Goal: Task Accomplishment & Management: Manage account settings

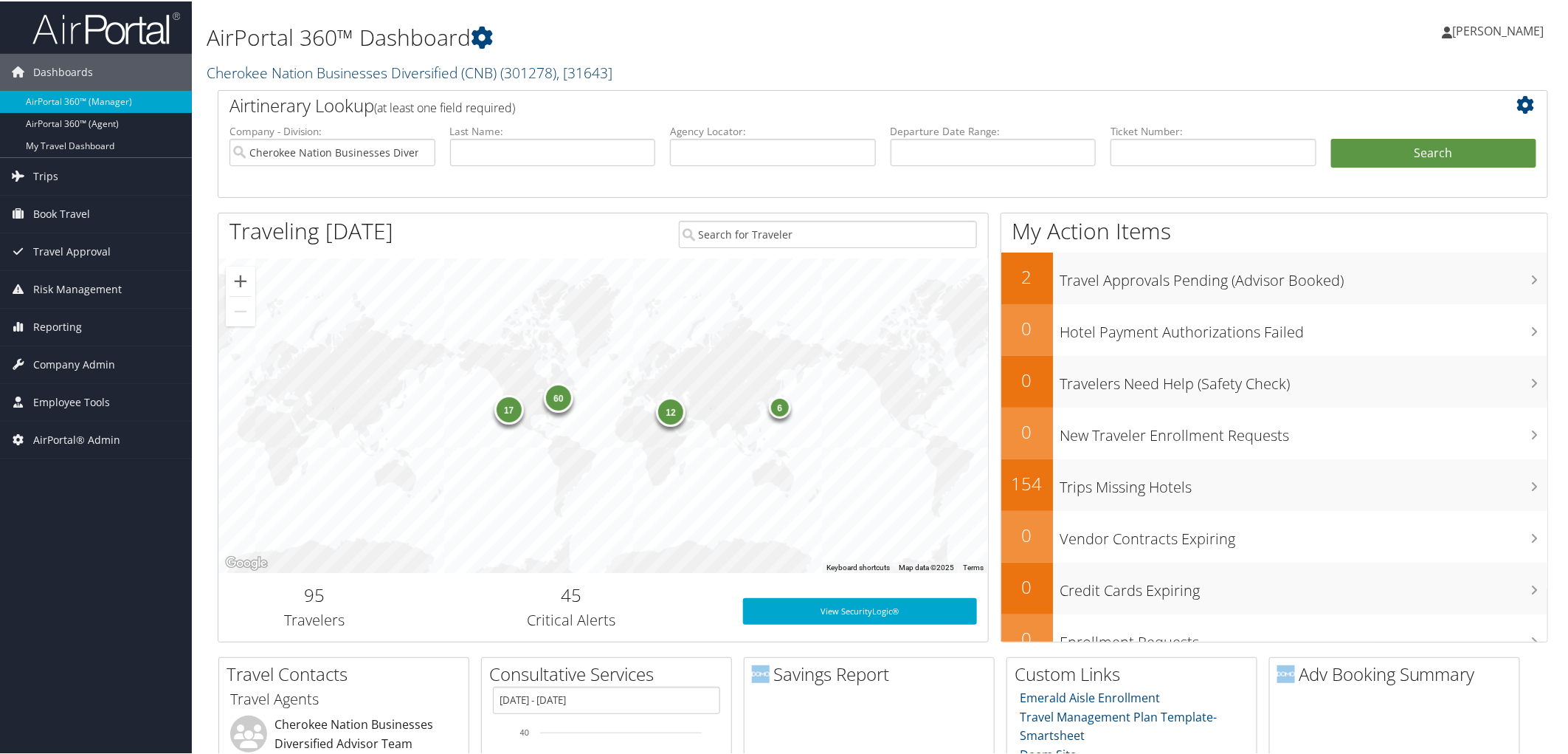
click at [280, 71] on link "Cherokee Nation Businesses Diversified (CNB) ( 301278 ) , [ 31643 ]" at bounding box center [410, 71] width 406 height 20
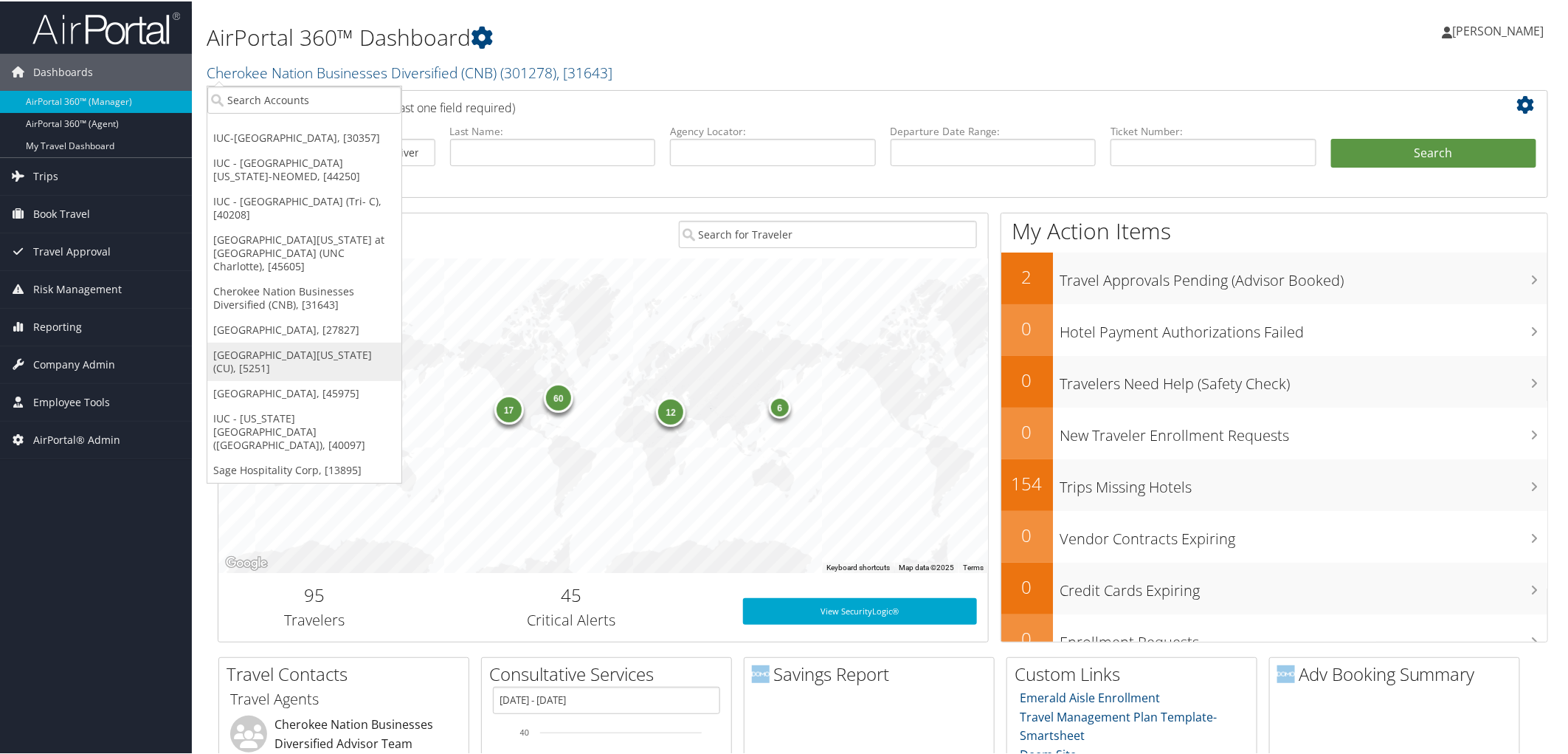
click at [299, 342] on link "[GEOGRAPHIC_DATA][US_STATE] (CU), [5251]" at bounding box center [304, 361] width 194 height 38
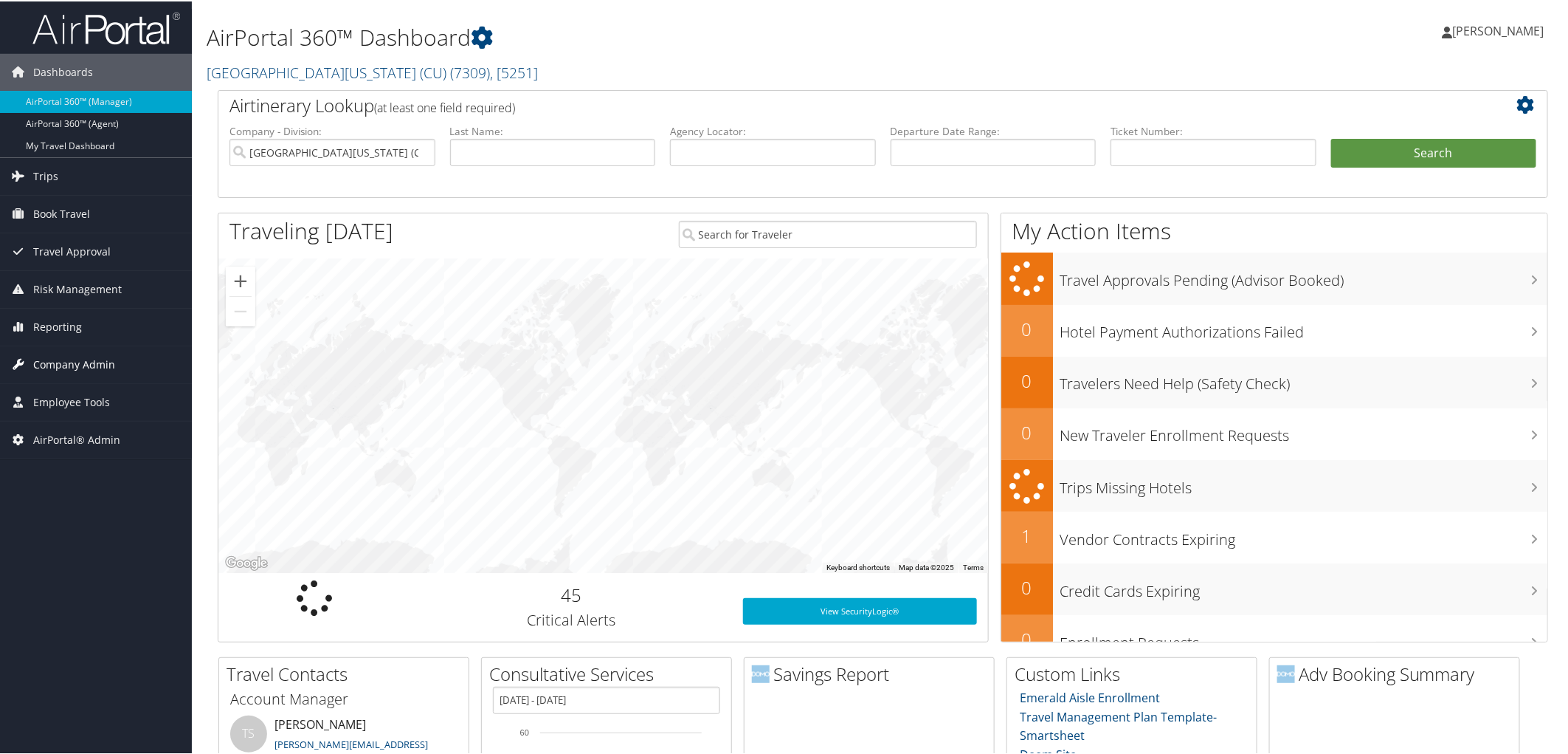
click at [78, 364] on span "Company Admin" at bounding box center [74, 363] width 82 height 37
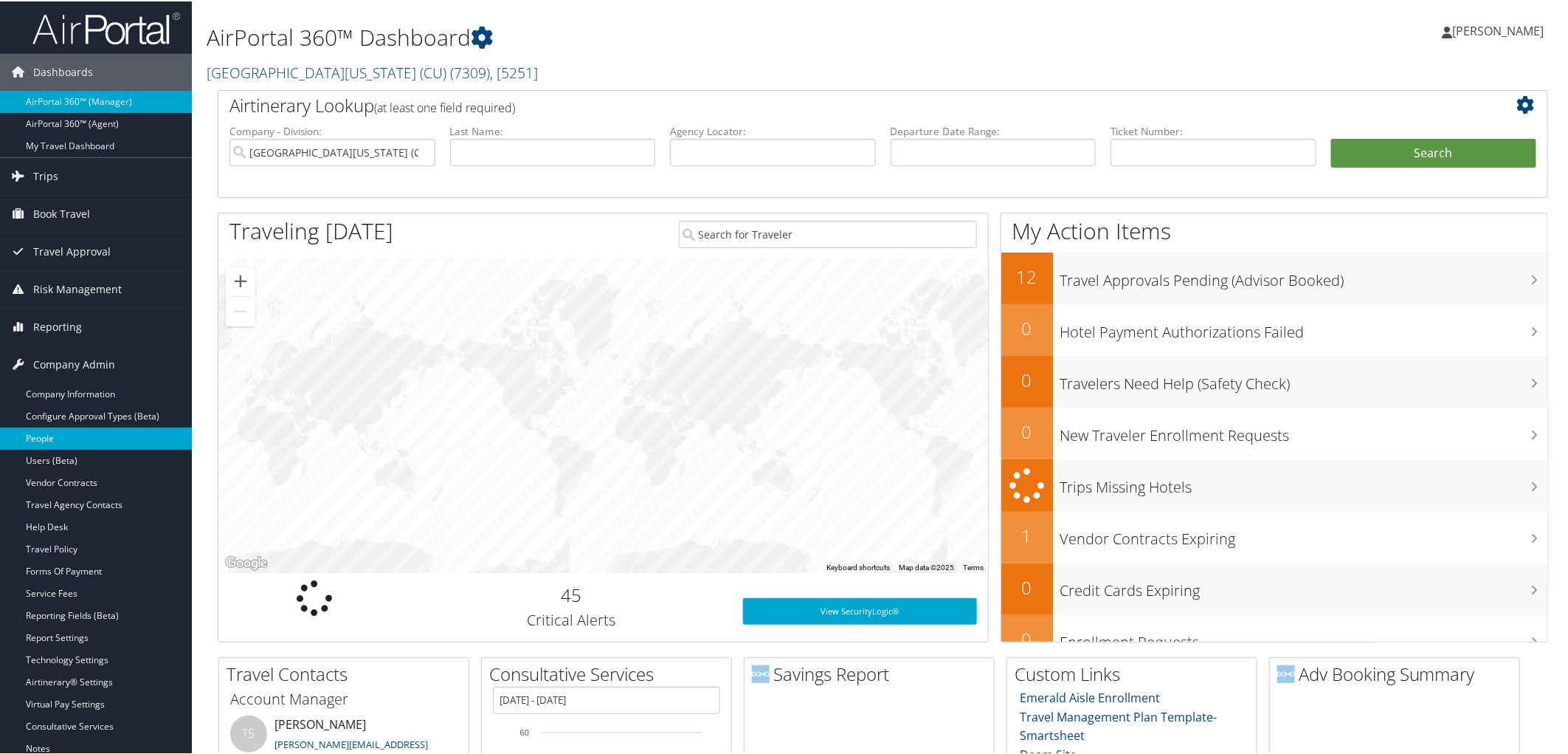
click at [89, 439] on link "People" at bounding box center [96, 437] width 192 height 23
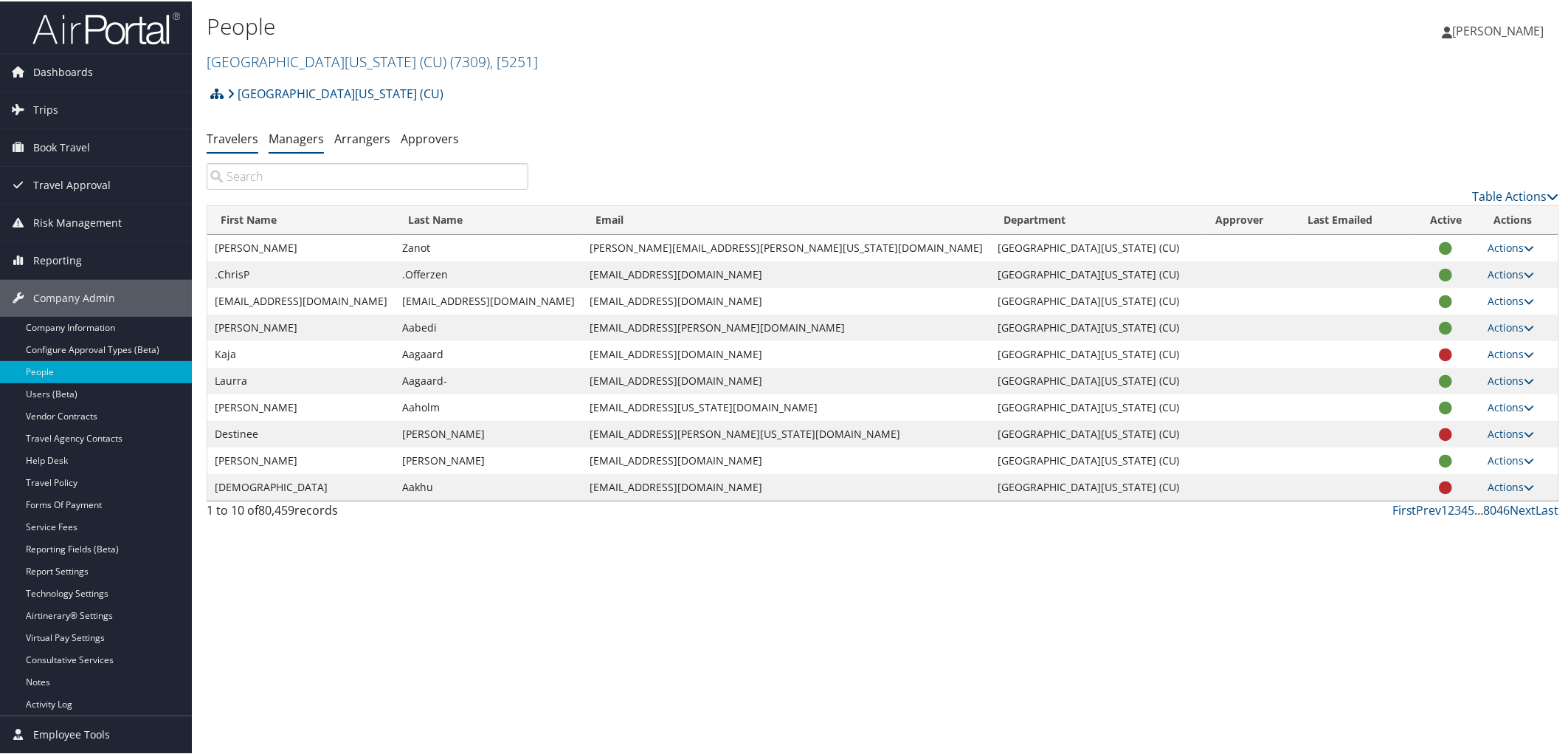
click at [296, 142] on link "Managers" at bounding box center [296, 137] width 55 height 16
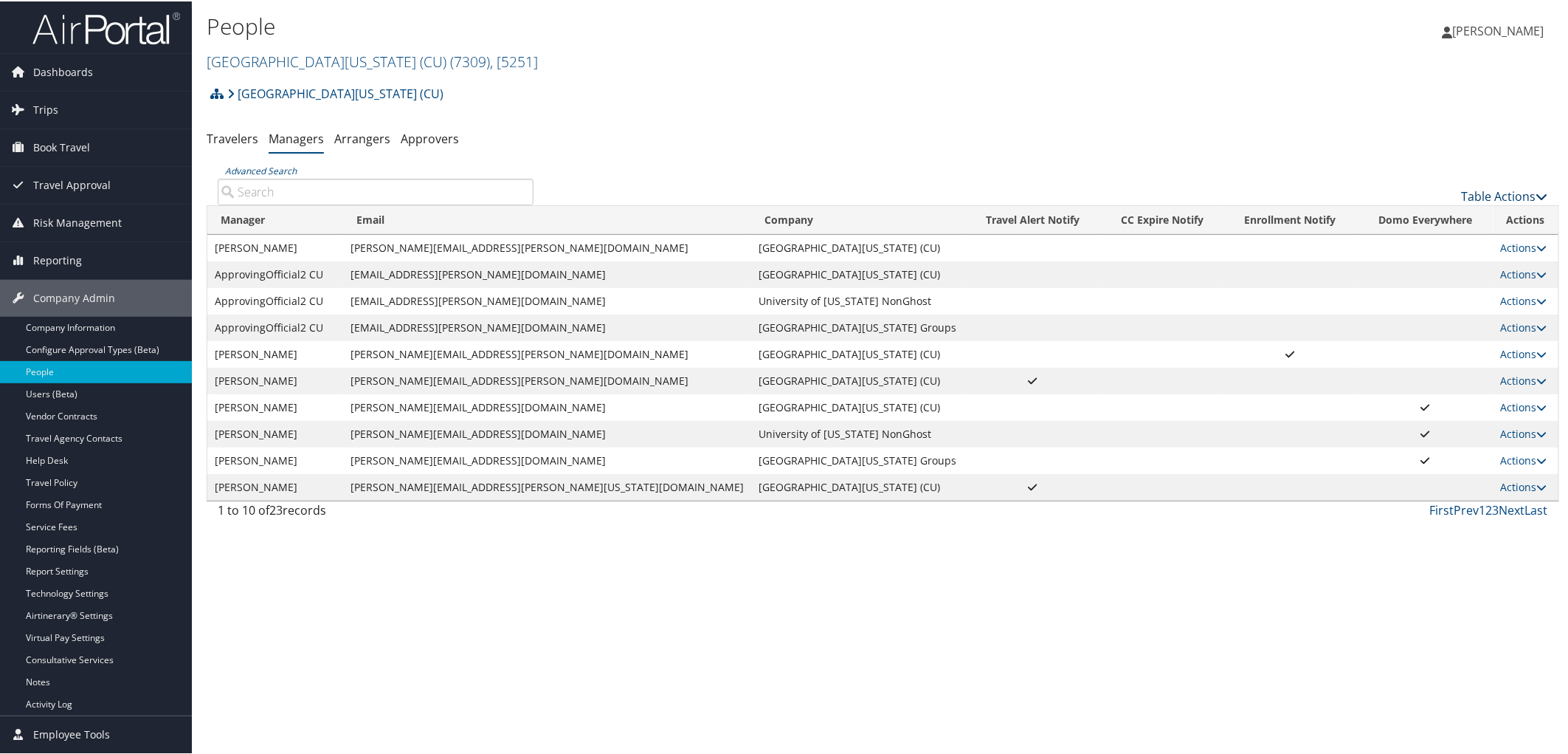
click at [1499, 195] on link "Table Actions" at bounding box center [1505, 195] width 86 height 16
click at [1404, 266] on link "Page Length" at bounding box center [1456, 268] width 194 height 25
click at [1367, 267] on link "50" at bounding box center [1456, 270] width 194 height 25
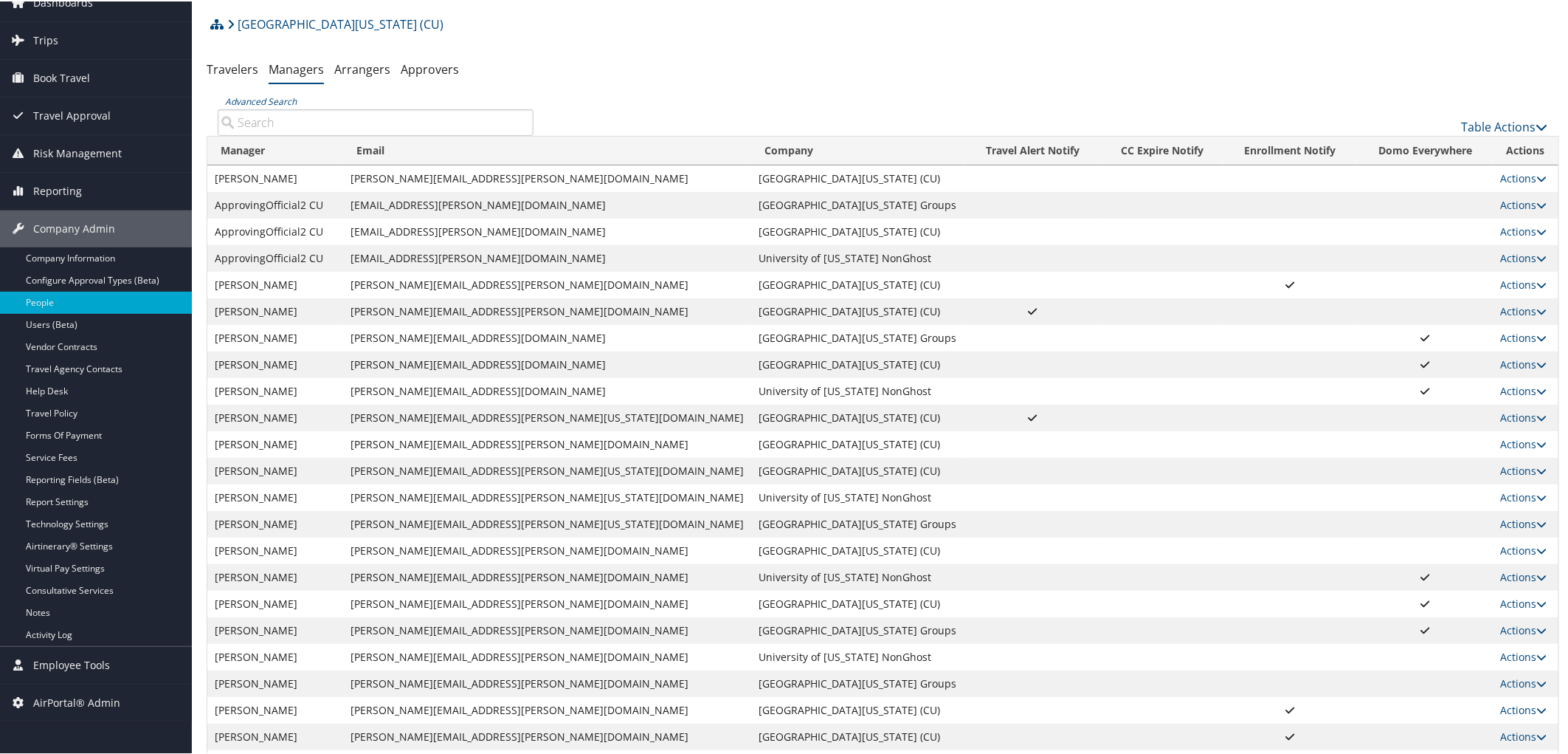
scroll to position [117, 0]
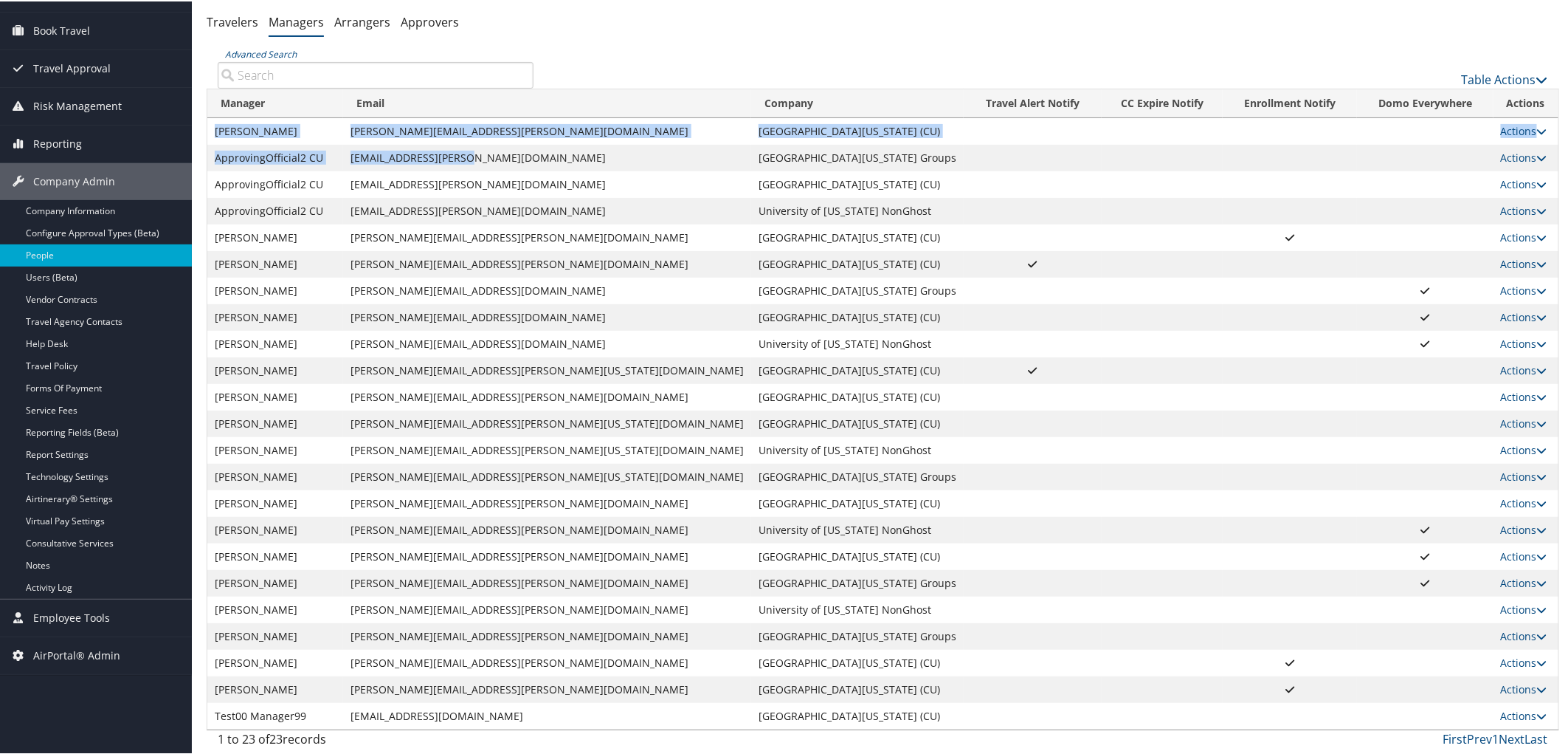
drag, startPoint x: 215, startPoint y: 124, endPoint x: 526, endPoint y: 160, distance: 313.1
click at [526, 160] on tbody "Alana Jones alana.jones@ucdenver.edu University of Colorado (CU) Actions User S…" at bounding box center [882, 423] width 1351 height 611
copy tbody "Alana Jones alana.jones@ucdenver.edu University of Colorado (CU) Actions User S…"
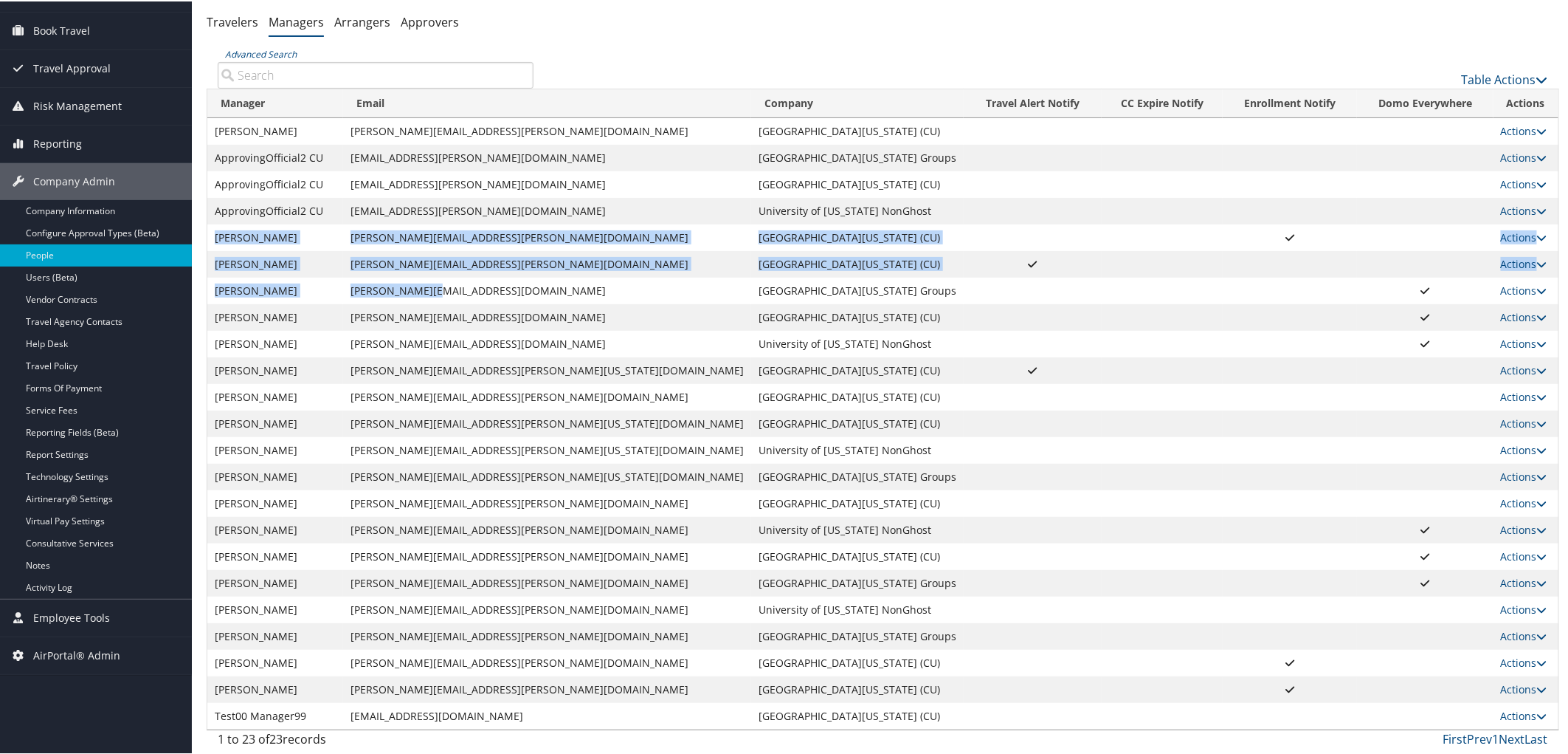
drag, startPoint x: 214, startPoint y: 225, endPoint x: 527, endPoint y: 289, distance: 319.5
click at [521, 289] on tbody "Alana Jones alana.jones@ucdenver.edu University of Colorado (CU) Actions User S…" at bounding box center [882, 423] width 1351 height 611
copy tbody "Betty Heimansohn betty.heimansohn@cu.edu University of Colorado (CU) Actions Us…"
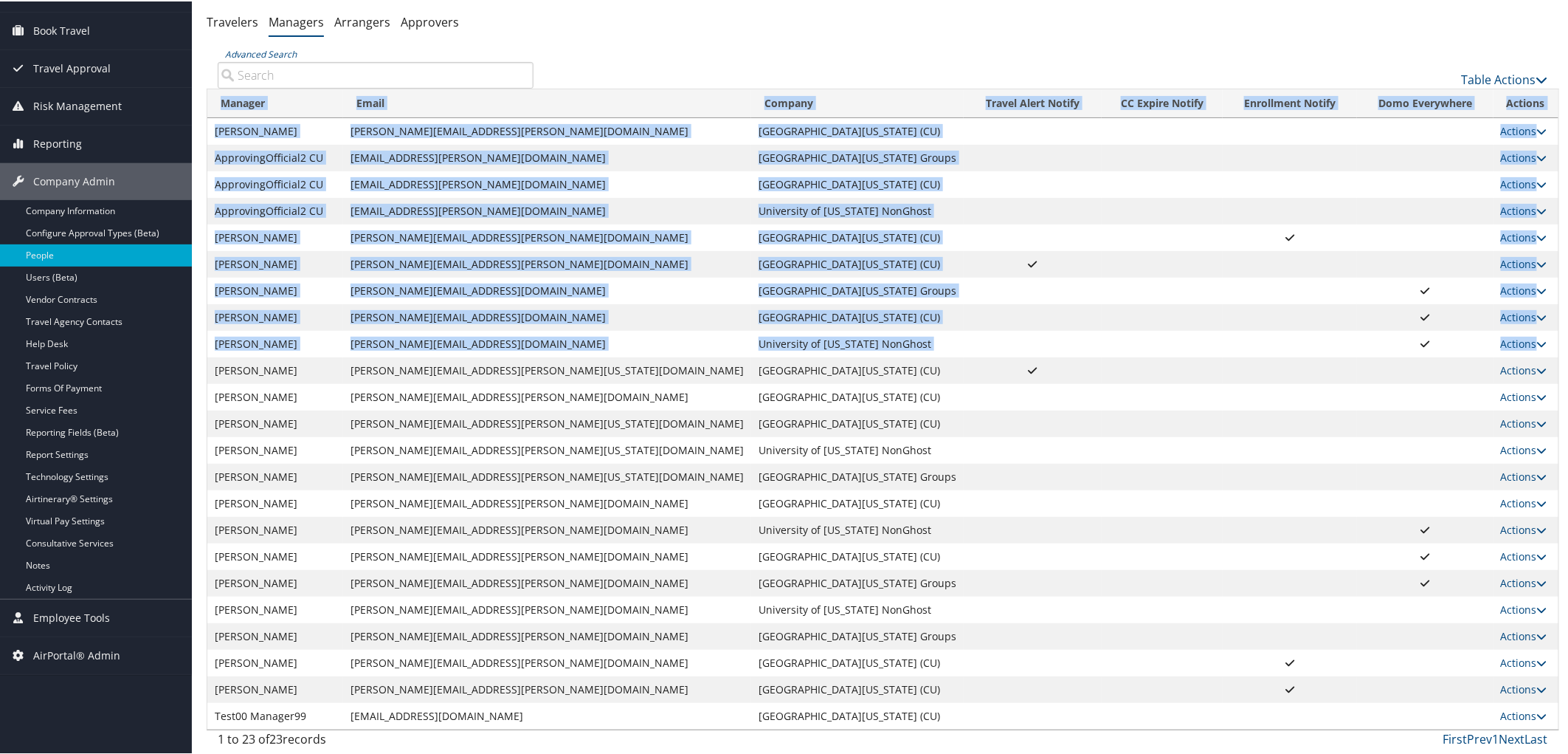
drag, startPoint x: 203, startPoint y: 356, endPoint x: 211, endPoint y: 377, distance: 22.5
click at [211, 377] on div "People University of Colorado (CU) ( 7309 ) , [ 5251 ] Cherokee Nation Business…" at bounding box center [883, 318] width 1382 height 871
click at [293, 341] on td "Houa Cha" at bounding box center [275, 342] width 136 height 27
click at [964, 301] on td at bounding box center [1032, 290] width 138 height 27
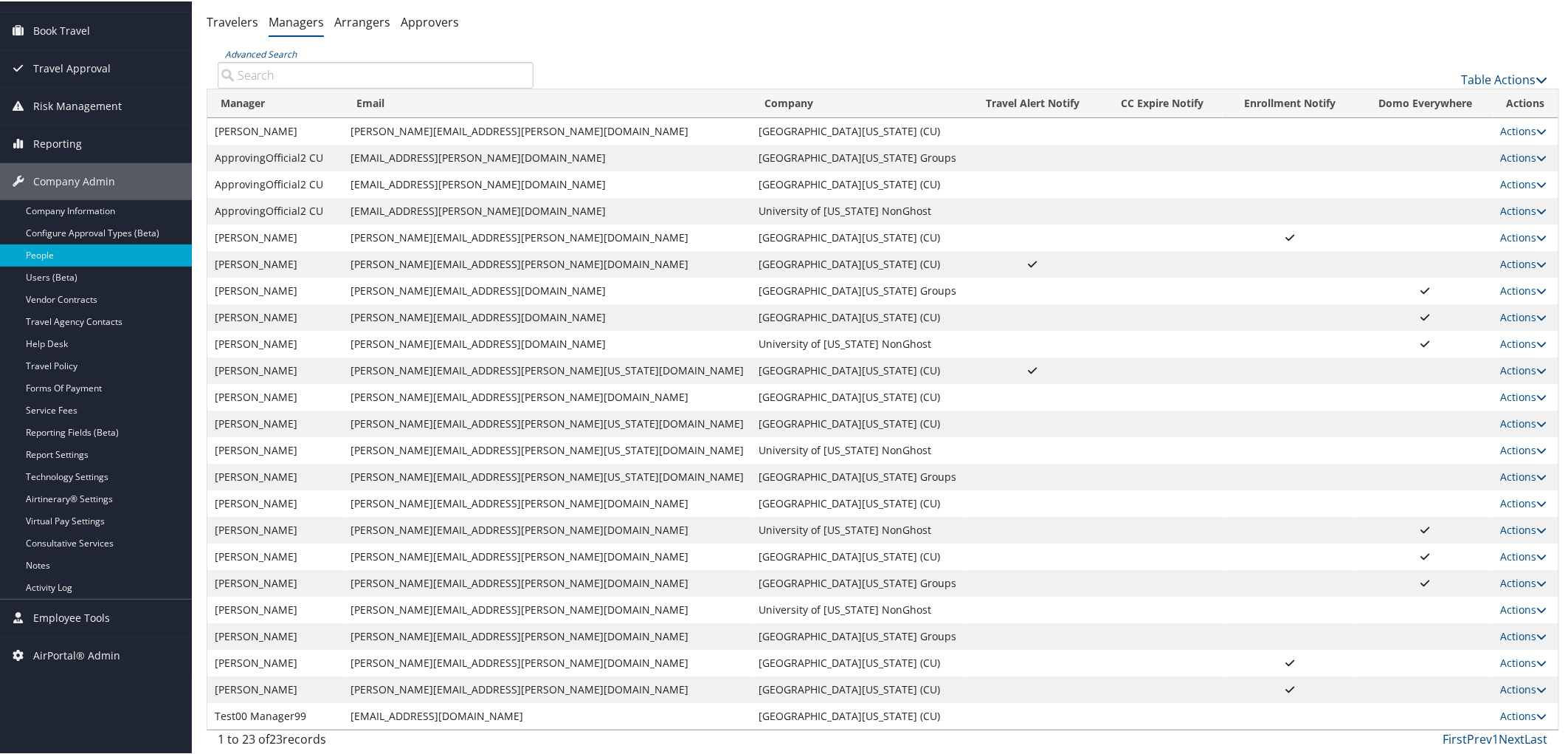
click at [768, 33] on ul "Travelers Managers Arrangers Approvers" at bounding box center [883, 22] width 1353 height 27
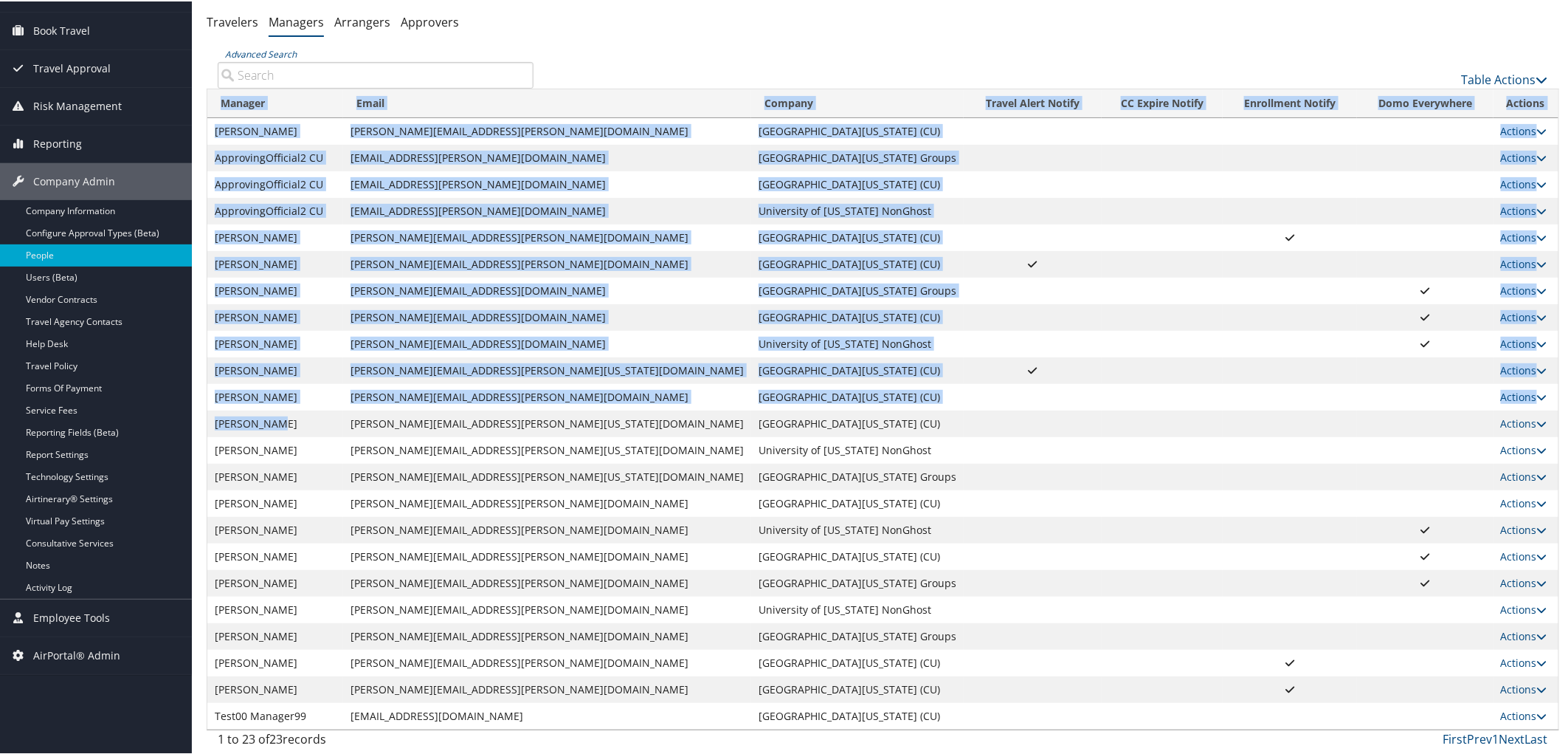
drag, startPoint x: 204, startPoint y: 351, endPoint x: 307, endPoint y: 407, distance: 117.2
click at [304, 407] on div "People University of Colorado (CU) ( 7309 ) , [ 5251 ] Cherokee Nation Business…" at bounding box center [883, 318] width 1382 height 871
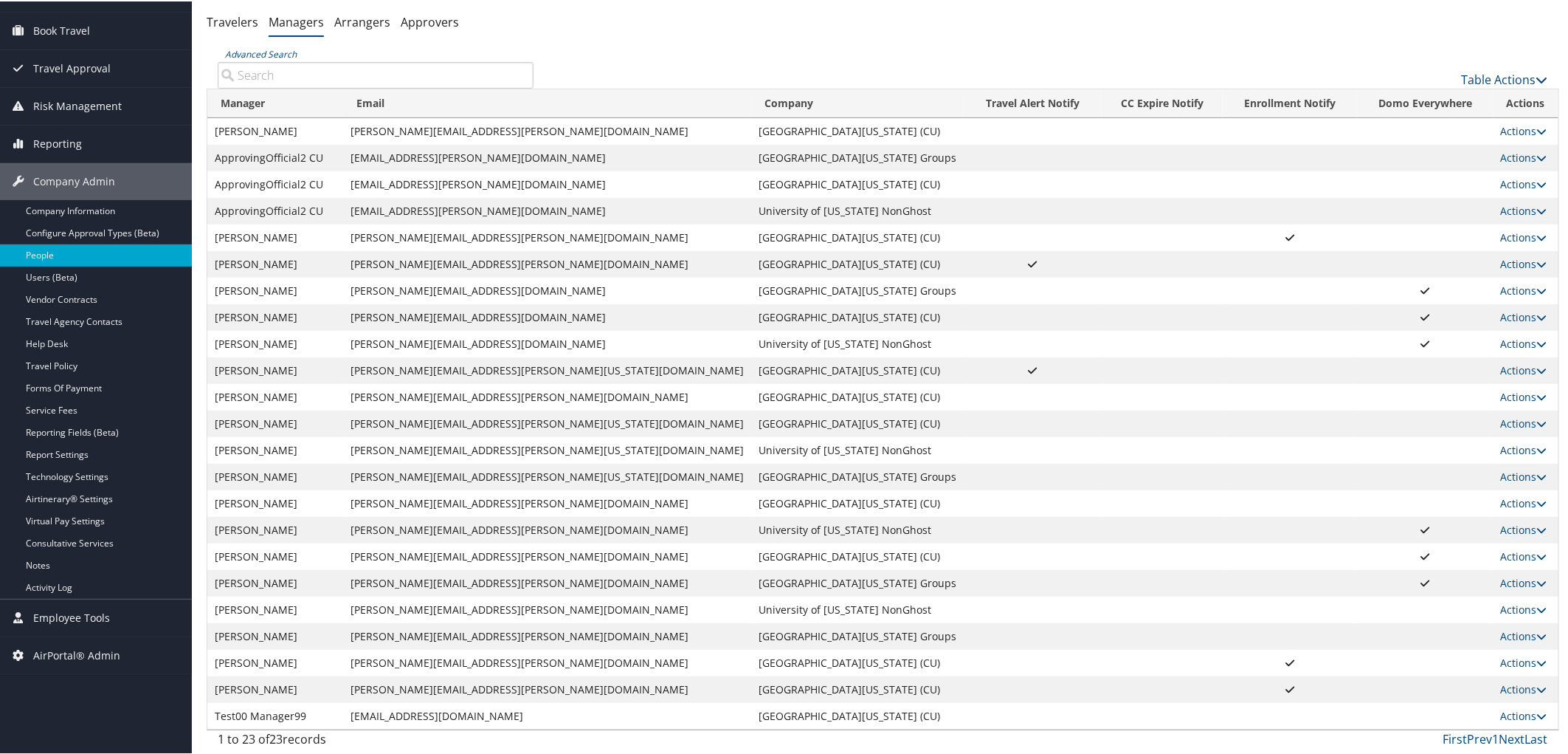
click at [453, 411] on td "marie.payne@colorado.edu" at bounding box center [547, 423] width 408 height 27
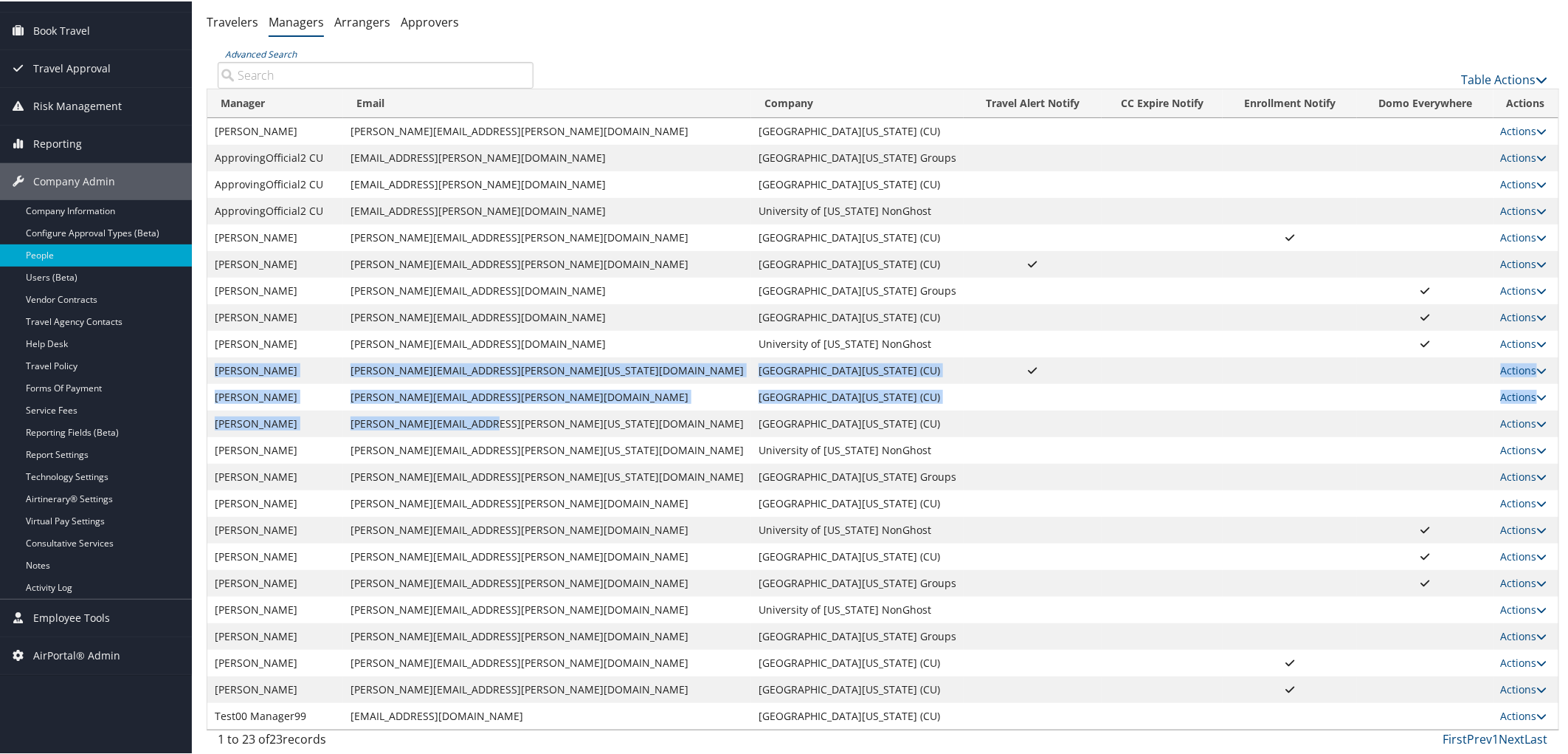
drag, startPoint x: 211, startPoint y: 363, endPoint x: 527, endPoint y: 431, distance: 323.2
click at [527, 431] on tbody "Alana Jones alana.jones@ucdenver.edu University of Colorado (CU) Actions User S…" at bounding box center [882, 423] width 1351 height 611
click at [494, 397] on td "karisa.mcculloch@cusys.edu" at bounding box center [547, 396] width 408 height 27
drag, startPoint x: 213, startPoint y: 365, endPoint x: 915, endPoint y: 422, distance: 704.3
click at [915, 422] on tbody "Alana Jones alana.jones@ucdenver.edu University of Colorado (CU) Actions User S…" at bounding box center [882, 423] width 1351 height 611
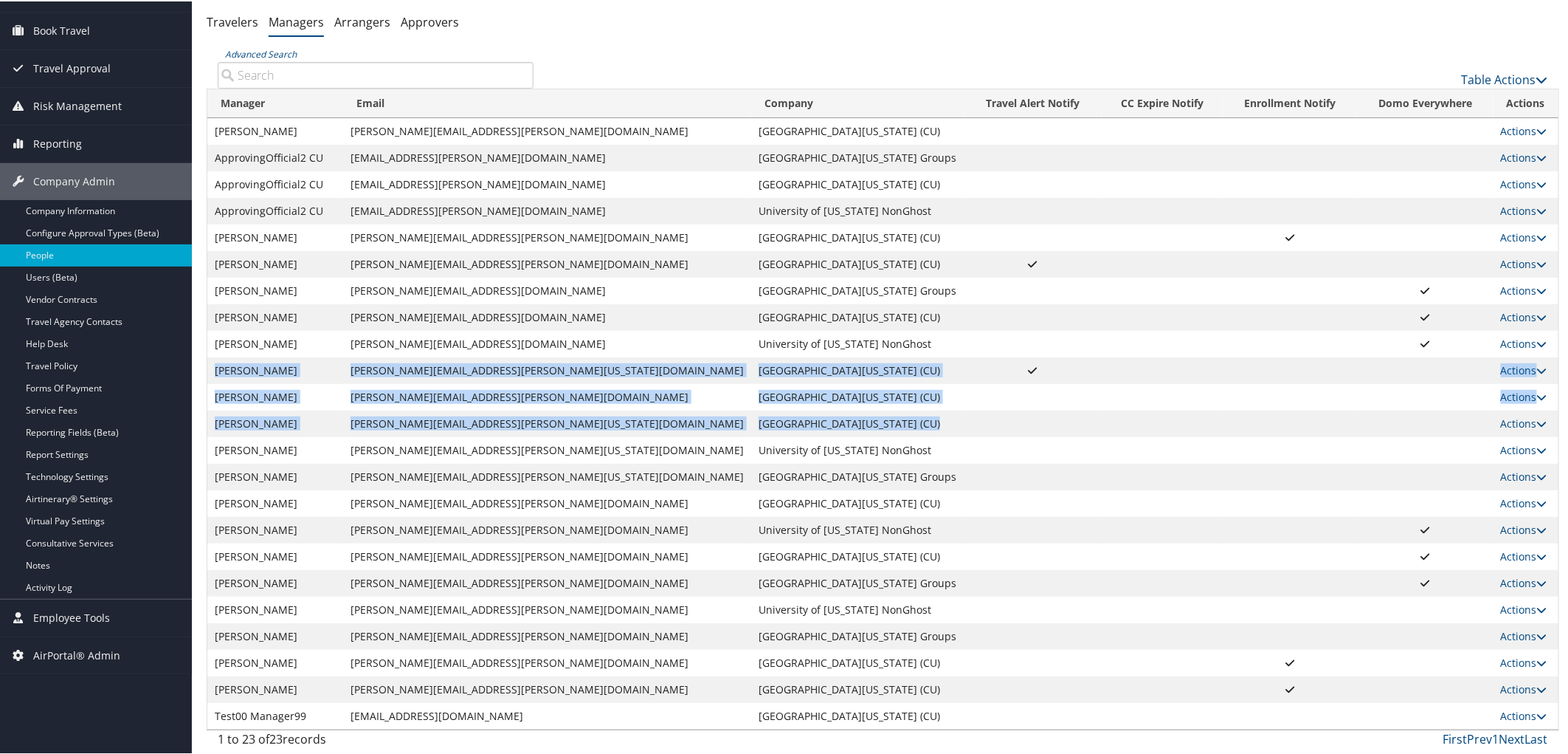
copy tbody "Karina Provost Karina.Provost@Colorado.EDU University of Colorado (CU) Actions …"
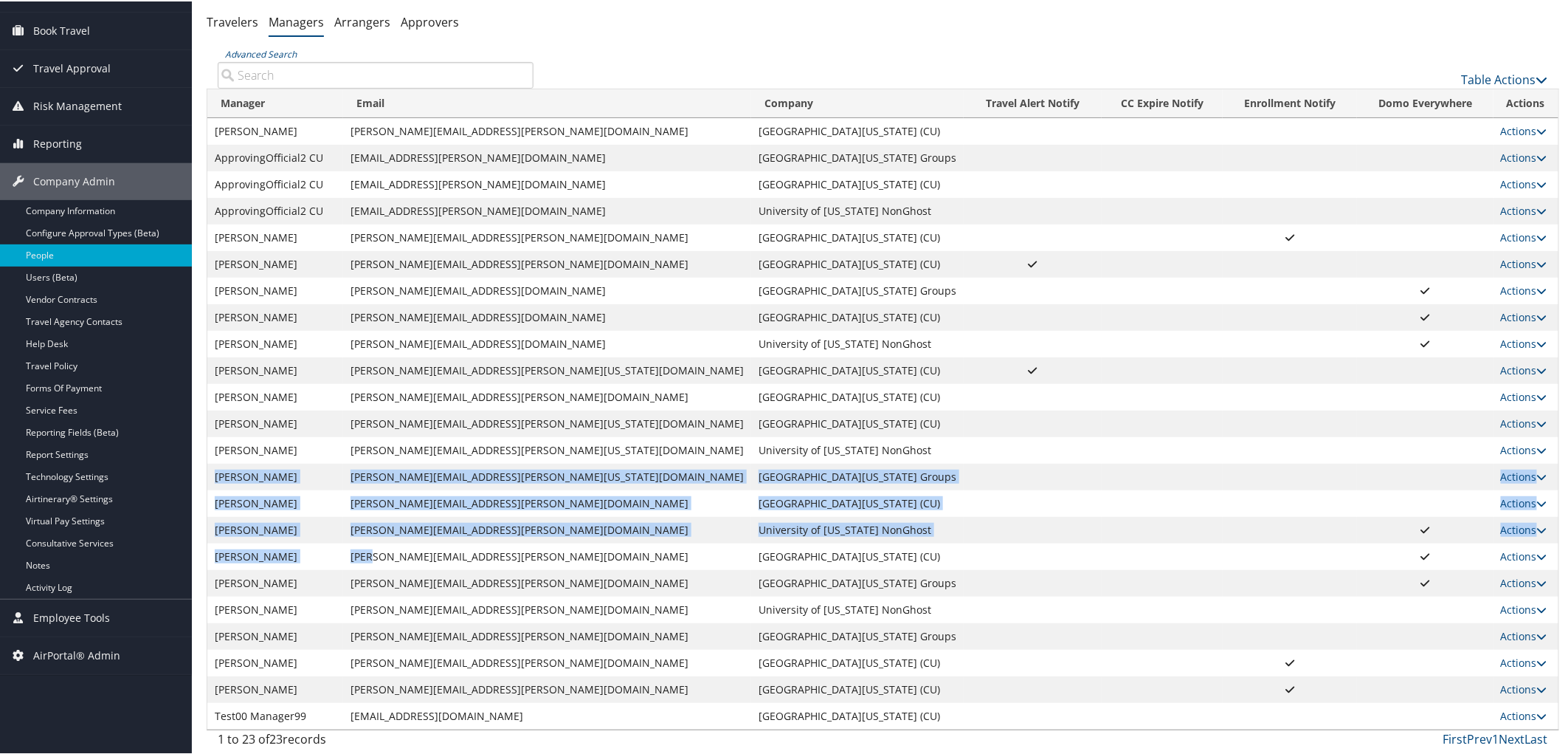
drag, startPoint x: 208, startPoint y: 486, endPoint x: 400, endPoint y: 534, distance: 197.9
click at [401, 541] on tbody "Alana Jones alana.jones@ucdenver.edu University of Colorado (CU) Actions User S…" at bounding box center [882, 423] width 1351 height 611
click at [395, 518] on td "Shannon.Miller@cu.edu" at bounding box center [547, 529] width 408 height 27
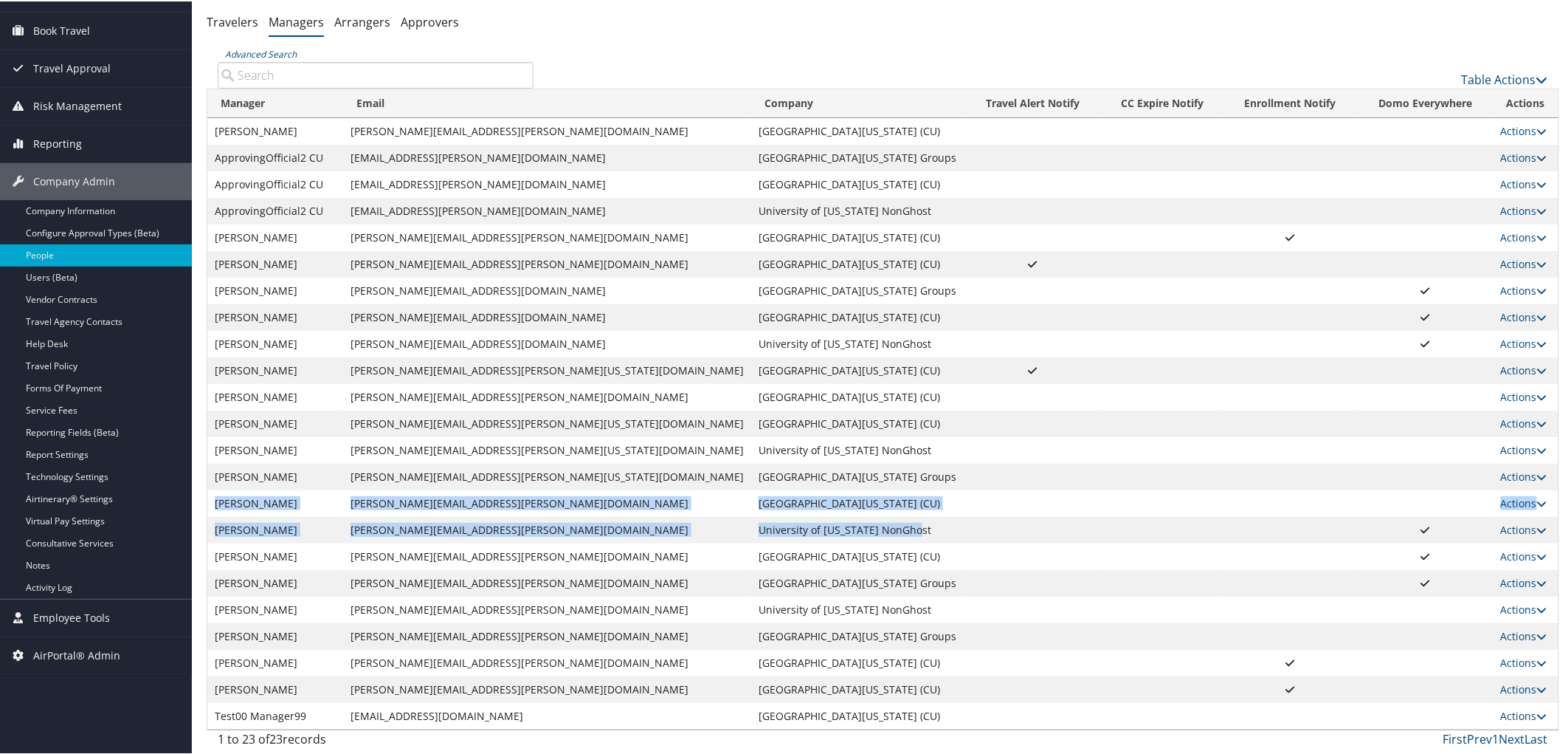
drag, startPoint x: 210, startPoint y: 490, endPoint x: 777, endPoint y: 529, distance: 568.3
click at [777, 529] on tbody "Alana Jones alana.jones@ucdenver.edu University of Colorado (CU) Actions User S…" at bounding box center [882, 423] width 1351 height 611
copy tbody "Pablo Mendoza paul.mendoza@cu.edu University of Colorado (CU) Actions User Sett…"
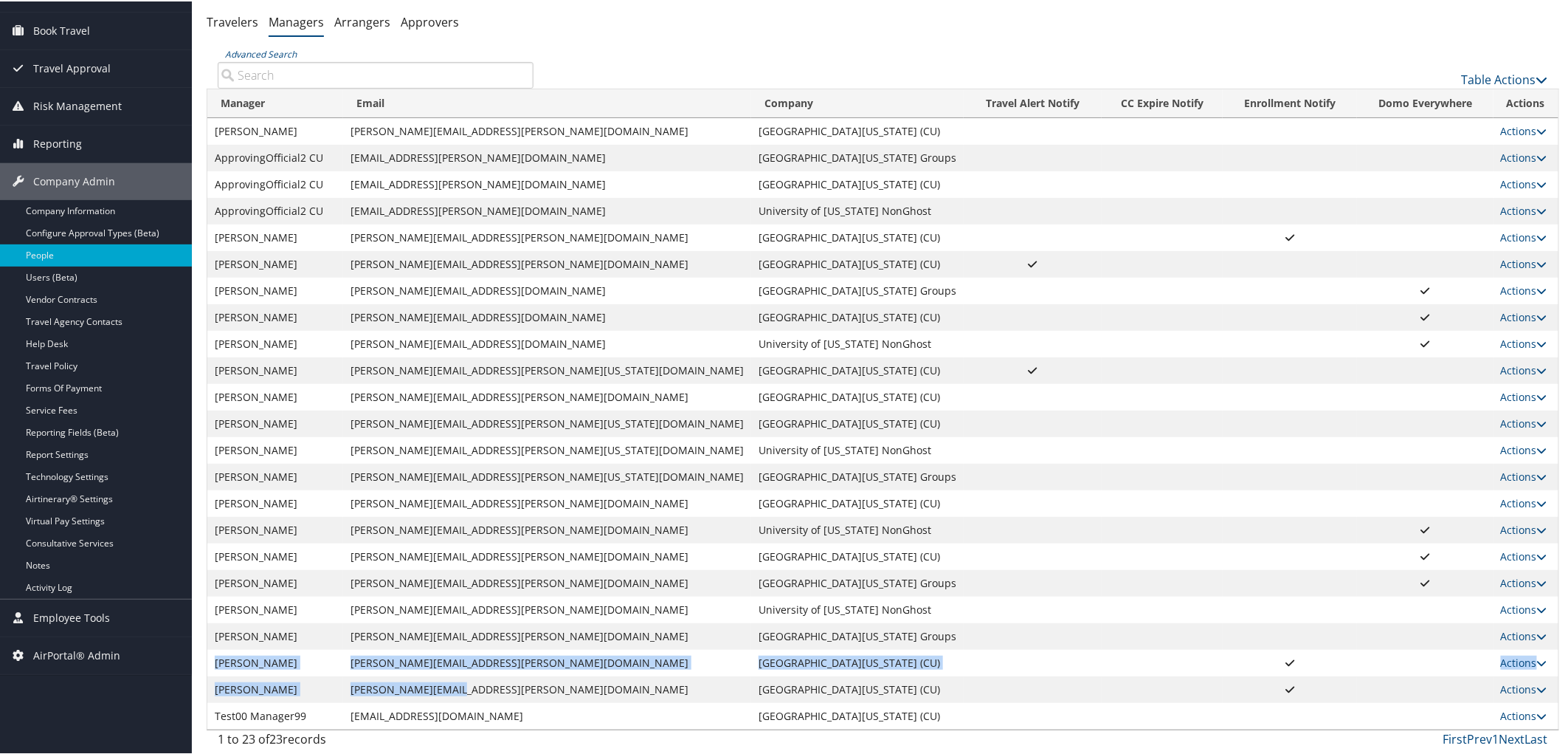
drag, startPoint x: 213, startPoint y: 652, endPoint x: 509, endPoint y: 690, distance: 298.4
click at [509, 690] on tbody "Alana Jones alana.jones@ucdenver.edu University of Colorado (CU) Actions User S…" at bounding box center [882, 423] width 1351 height 611
copy tbody "Sophia Lueth SOPHIA.LUETH@CU.EDU University of Colorado (CU) Actions User Setti…"
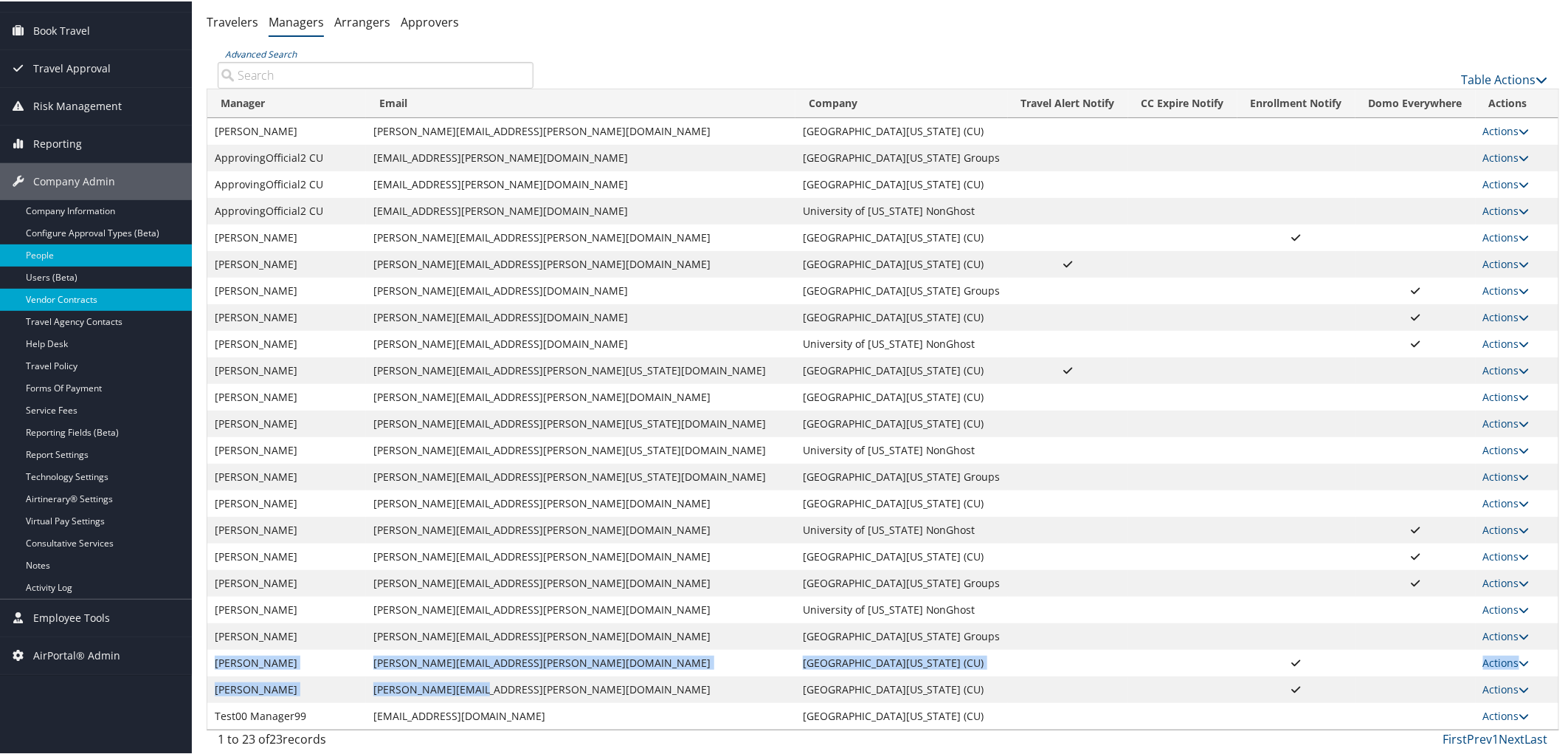
click at [92, 293] on link "Vendor Contracts" at bounding box center [96, 298] width 192 height 23
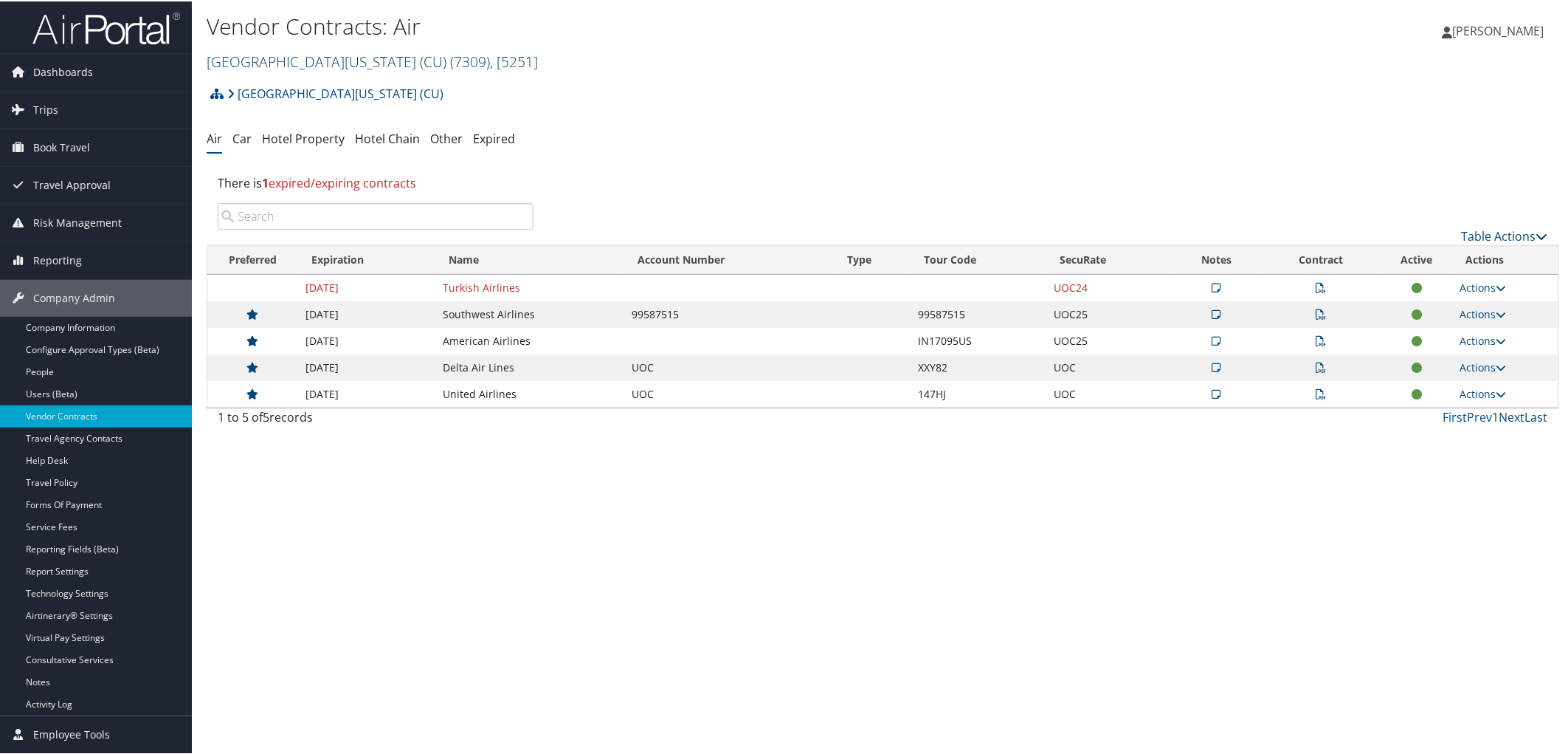
click at [334, 64] on link "[GEOGRAPHIC_DATA][US_STATE] (CU) ( 7309 ) , [ 5251 ]" at bounding box center [372, 60] width 331 height 20
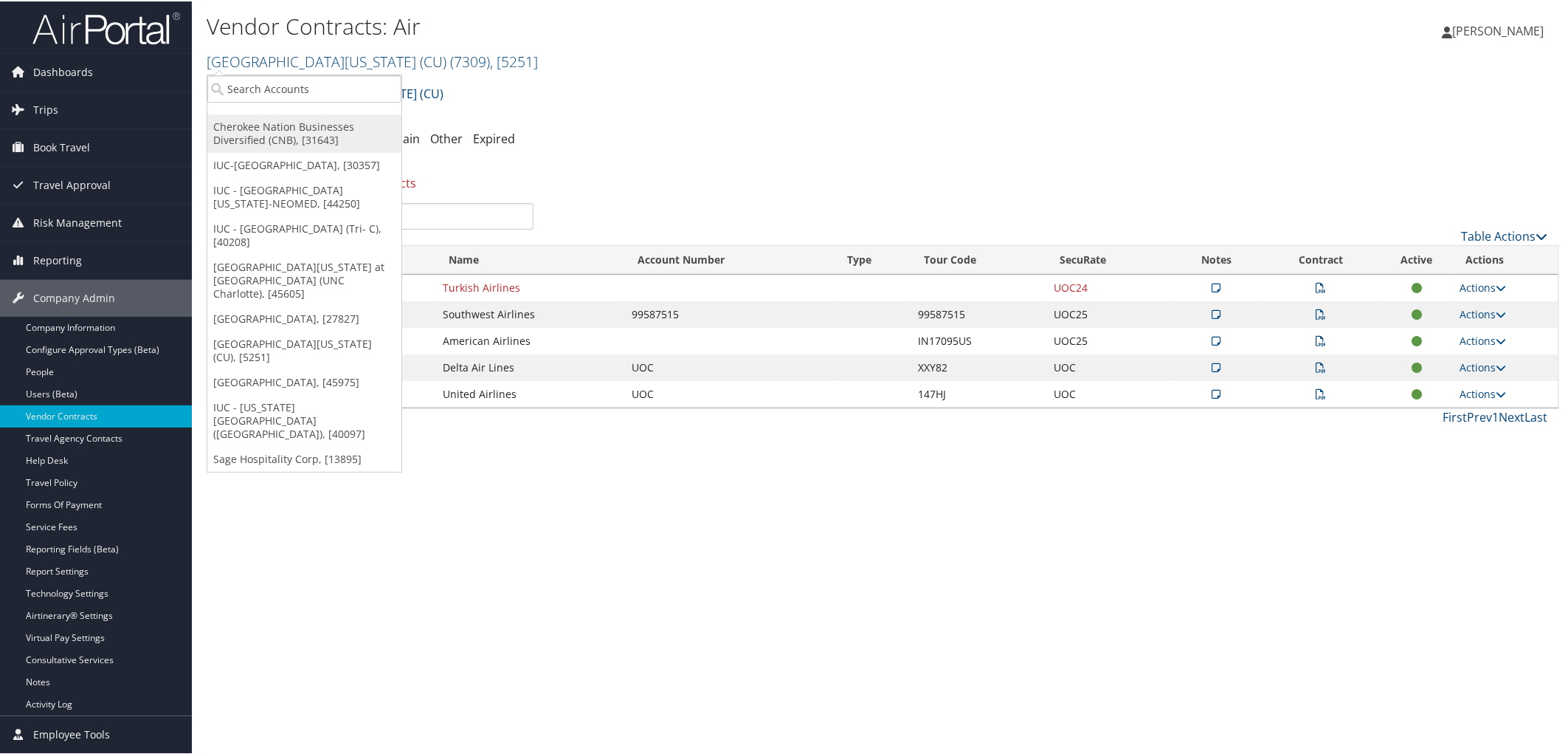
click at [311, 130] on link "Cherokee Nation Businesses Diversified (CNB), [31643]" at bounding box center [304, 132] width 194 height 38
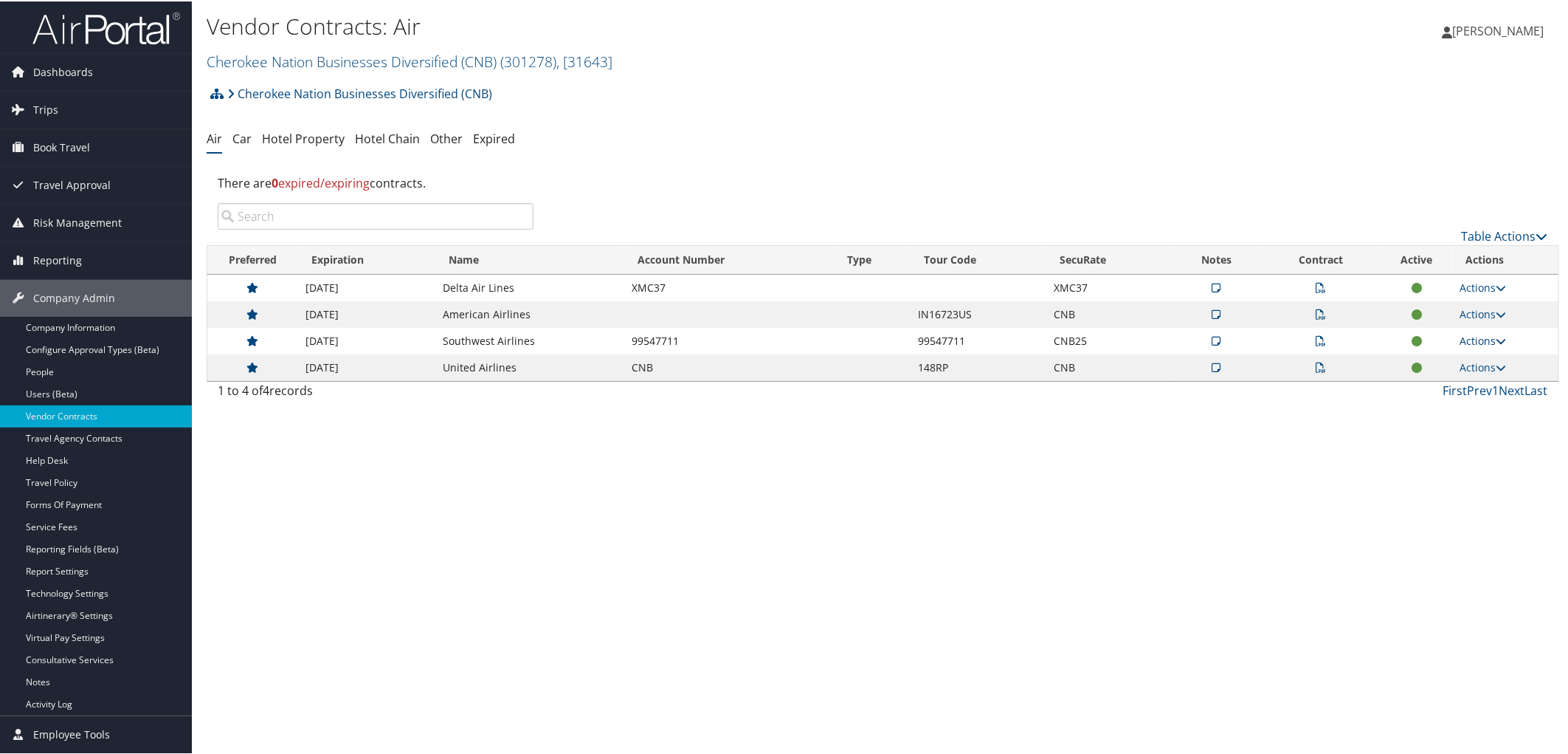
click at [1476, 342] on link "Actions" at bounding box center [1483, 339] width 47 height 14
click at [1472, 411] on link "Edit Contract" at bounding box center [1449, 412] width 98 height 25
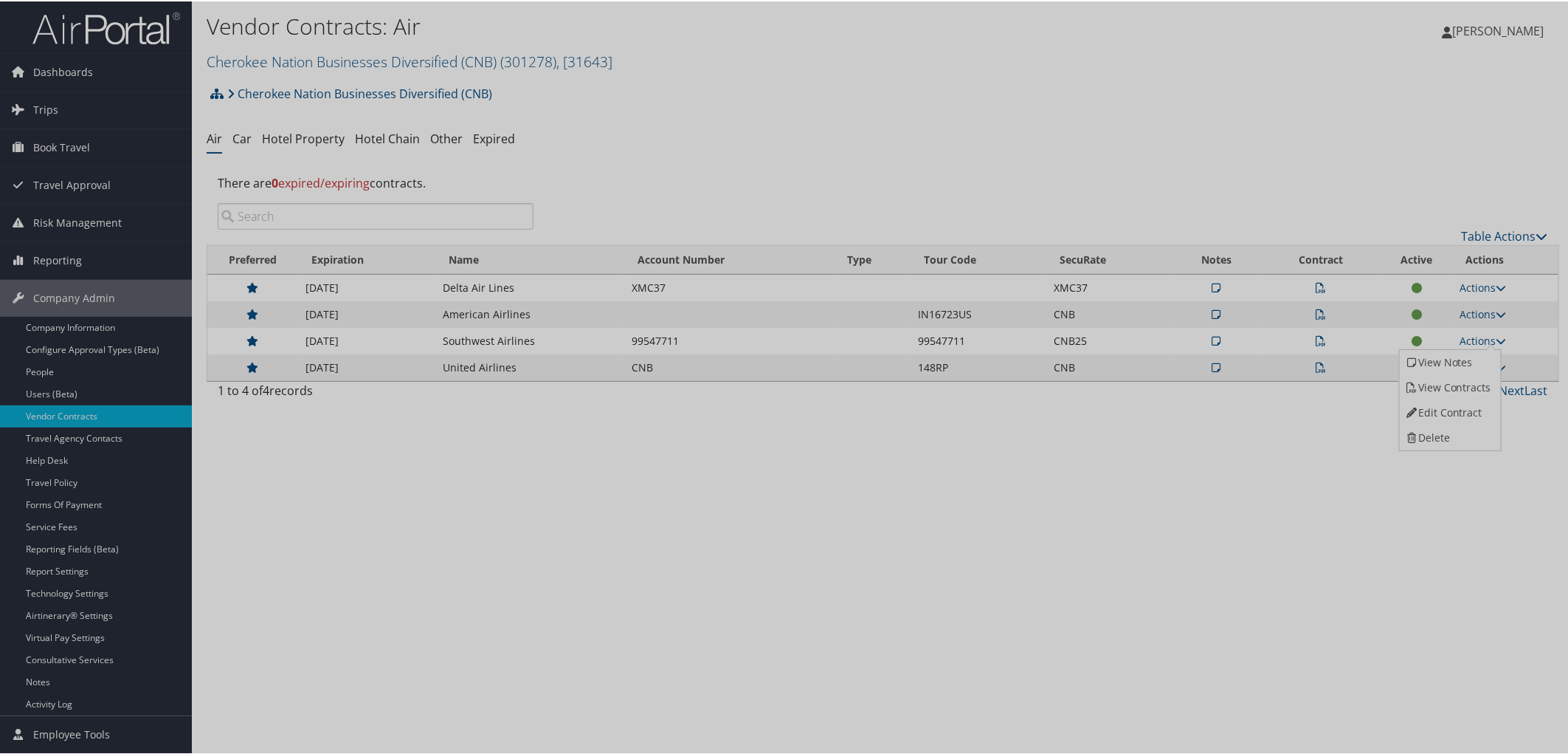
select select "[object Object]"
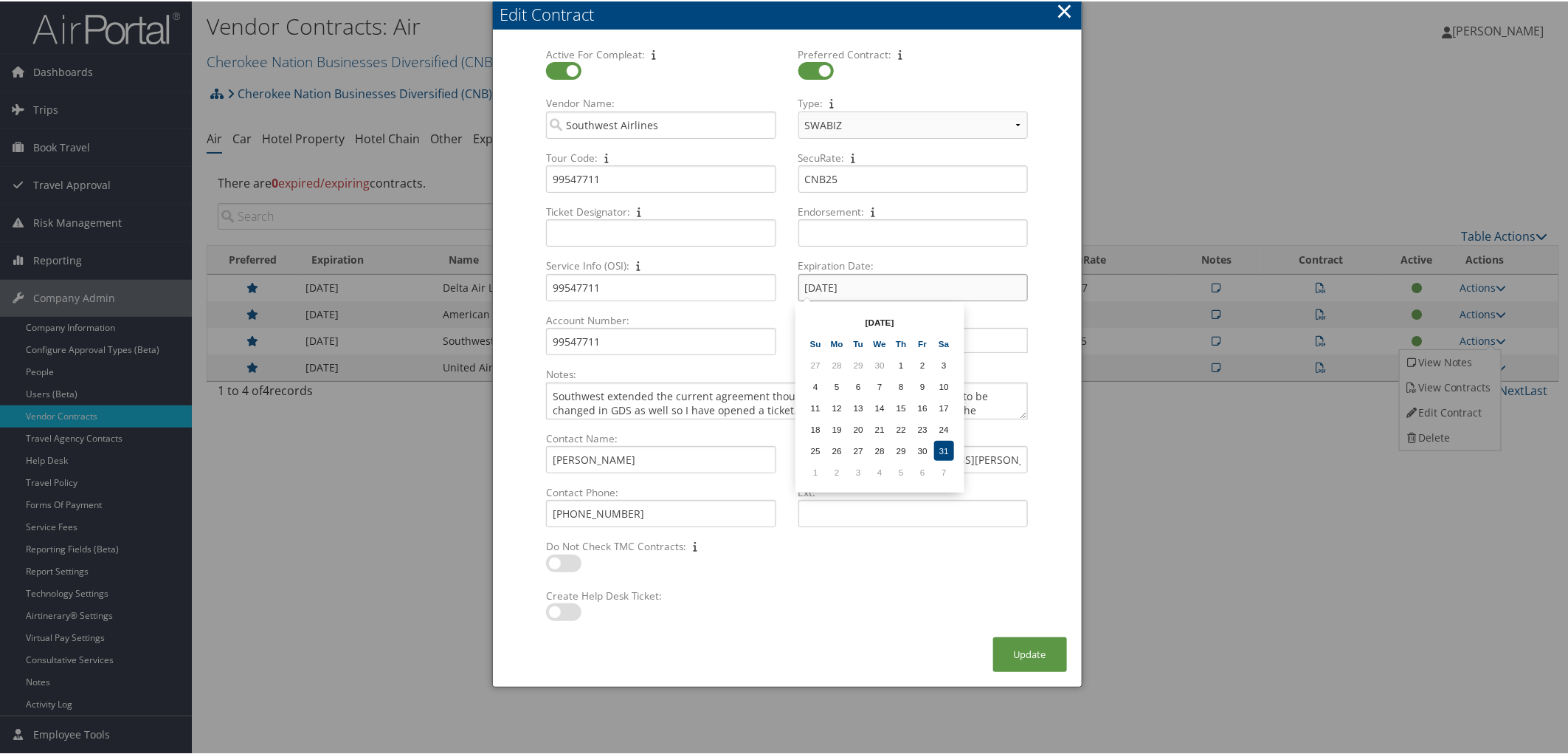
drag, startPoint x: 829, startPoint y: 285, endPoint x: 774, endPoint y: 286, distance: 55.0
click at [774, 286] on div "Active For Compleat: Multiple values The selected items contain different value…" at bounding box center [786, 205] width 503 height 320
click at [837, 364] on td "28" at bounding box center [837, 364] width 20 height 20
click at [850, 286] on input "[DATE]" at bounding box center [913, 286] width 229 height 28
click at [834, 360] on td "31" at bounding box center [837, 364] width 20 height 20
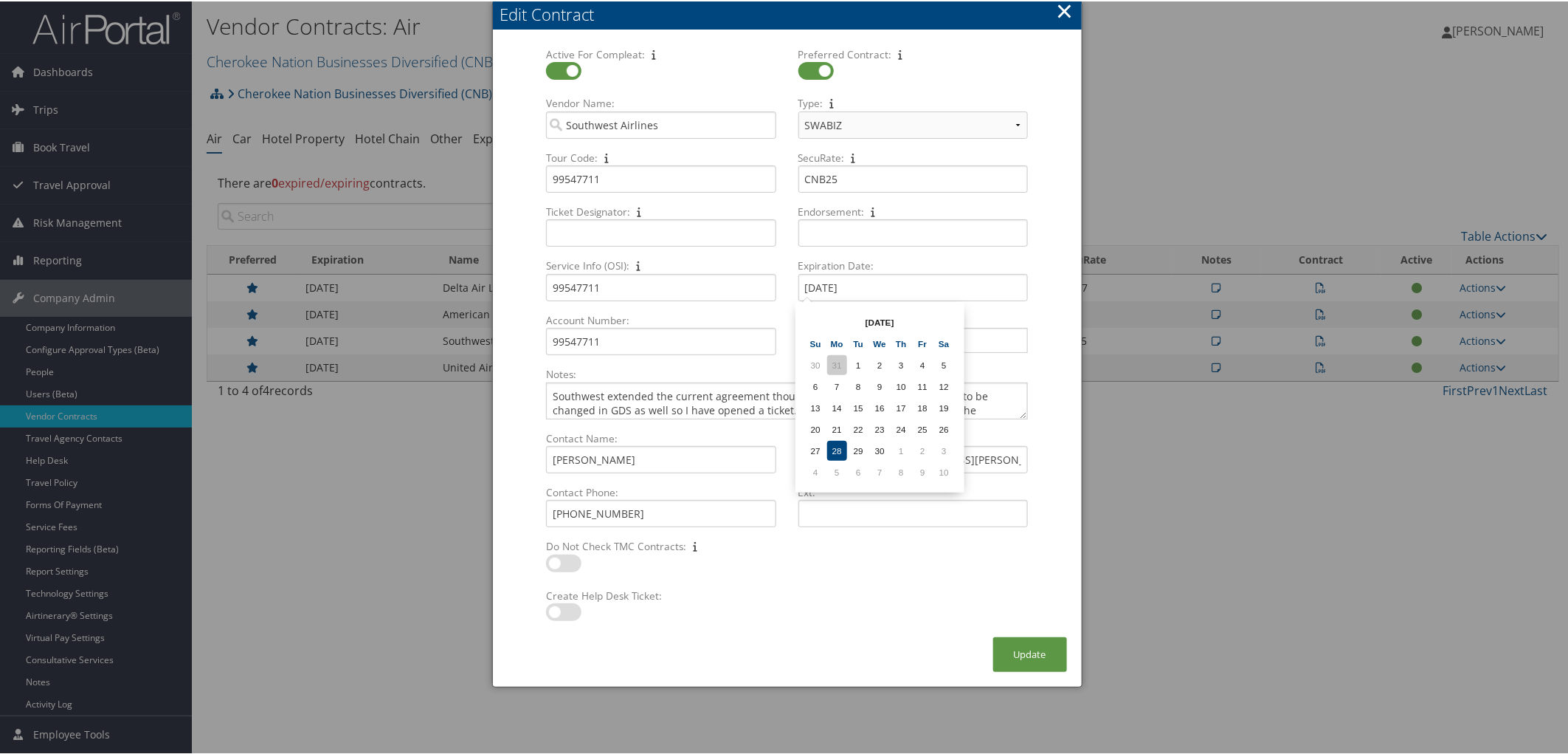
type input "[DATE]"
click at [1016, 658] on button "Update" at bounding box center [1030, 653] width 73 height 35
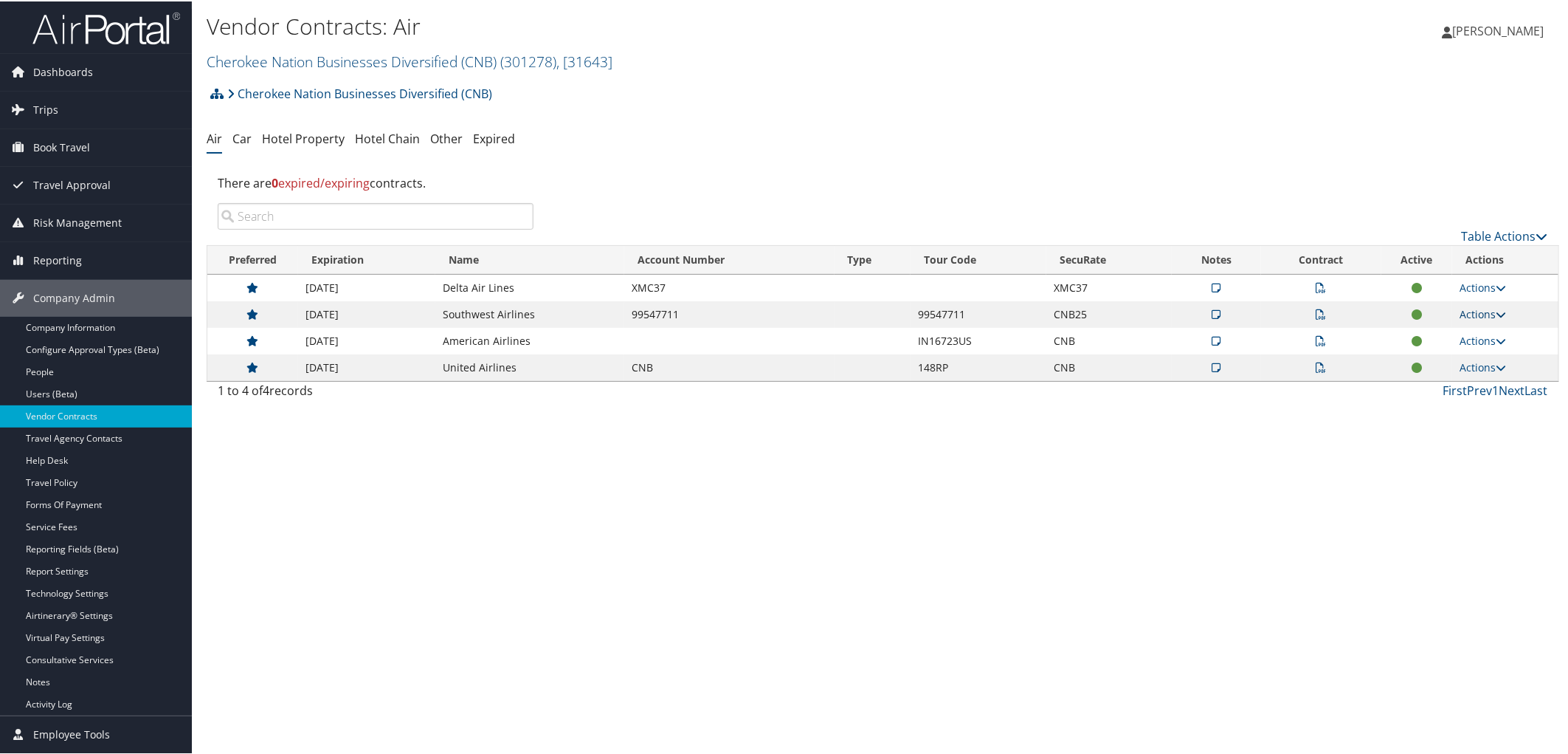
click at [1484, 313] on link "Actions" at bounding box center [1483, 312] width 47 height 14
click at [1452, 382] on link "Edit Contract" at bounding box center [1449, 385] width 98 height 25
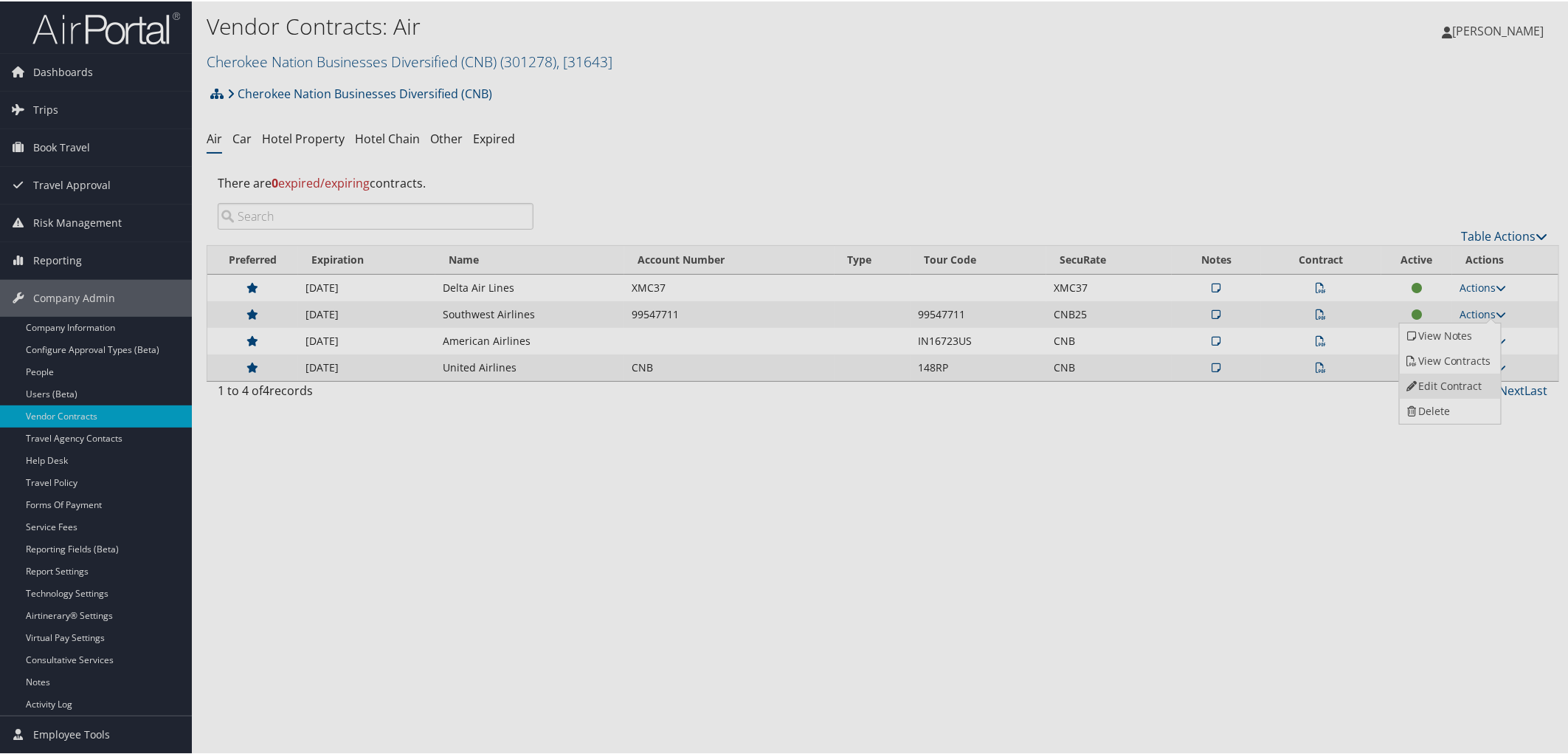
select select "[object Object]"
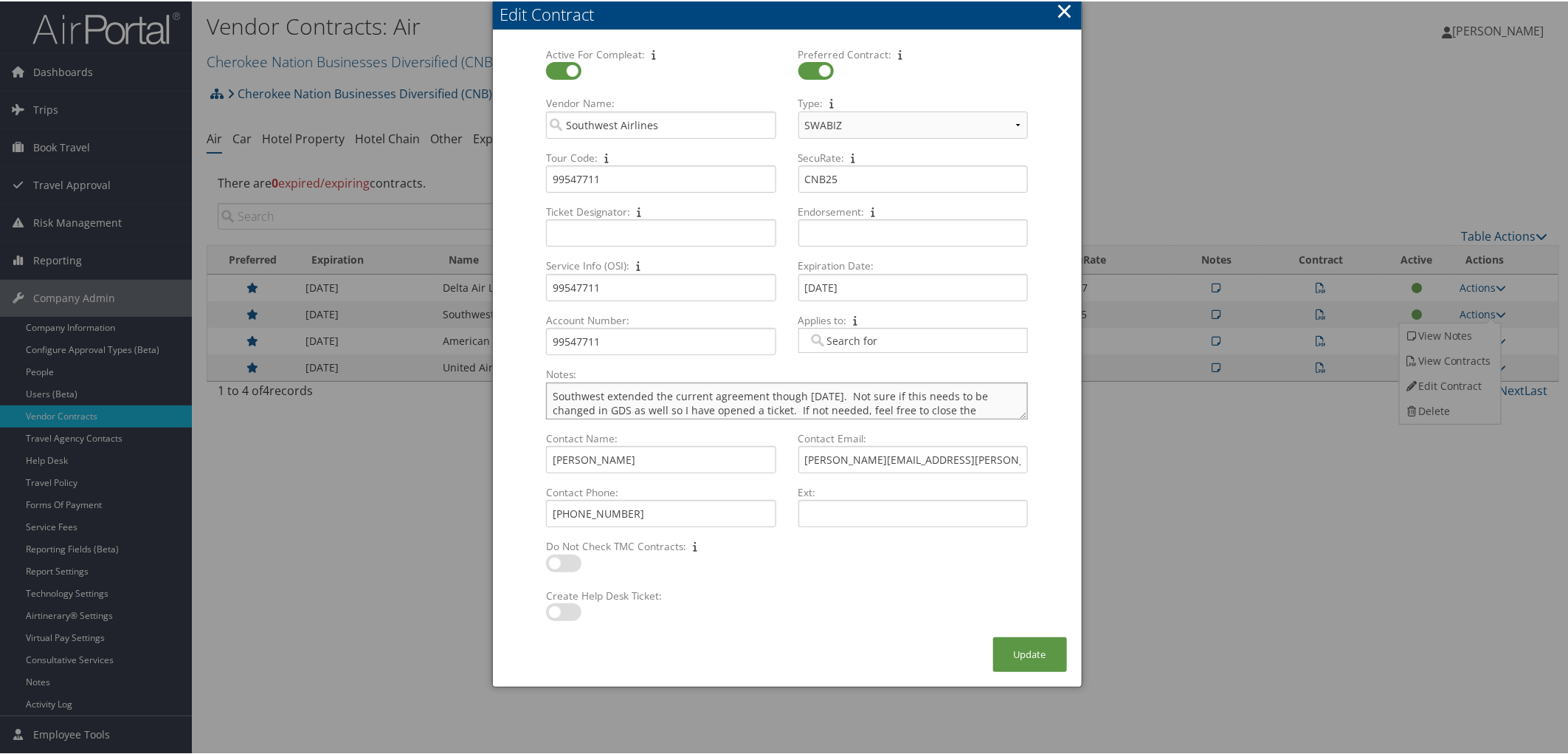
click at [546, 393] on textarea "Southwest extended the current agreement though [DATE]. Not sure if this needs …" at bounding box center [786, 399] width 481 height 37
drag, startPoint x: 894, startPoint y: 392, endPoint x: 739, endPoint y: 402, distance: 155.3
click at [739, 402] on textarea "New contract added to Jira ticket [DATE] valid [DATE]-[DATE]. Southwest extende…" at bounding box center [786, 399] width 481 height 37
drag, startPoint x: 905, startPoint y: 392, endPoint x: 999, endPoint y: 407, distance: 95.2
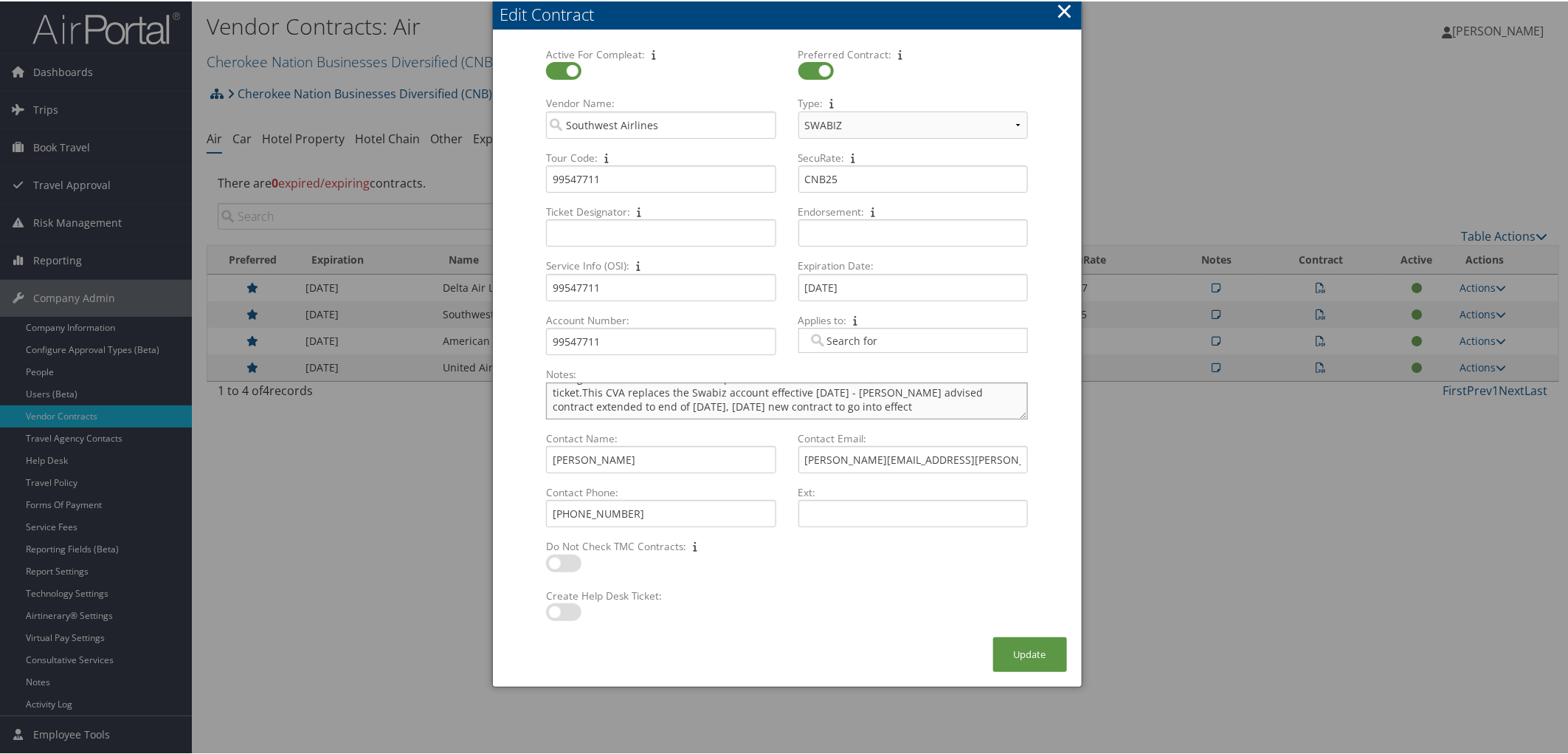
click at [999, 407] on textarea "New contract added to Jira ticket [DATE] valid [DATE]-[DATE]. Not sure if this …" at bounding box center [786, 399] width 481 height 37
type textarea "New contract added to Jira ticket [DATE] valid [DATE]-[DATE]."
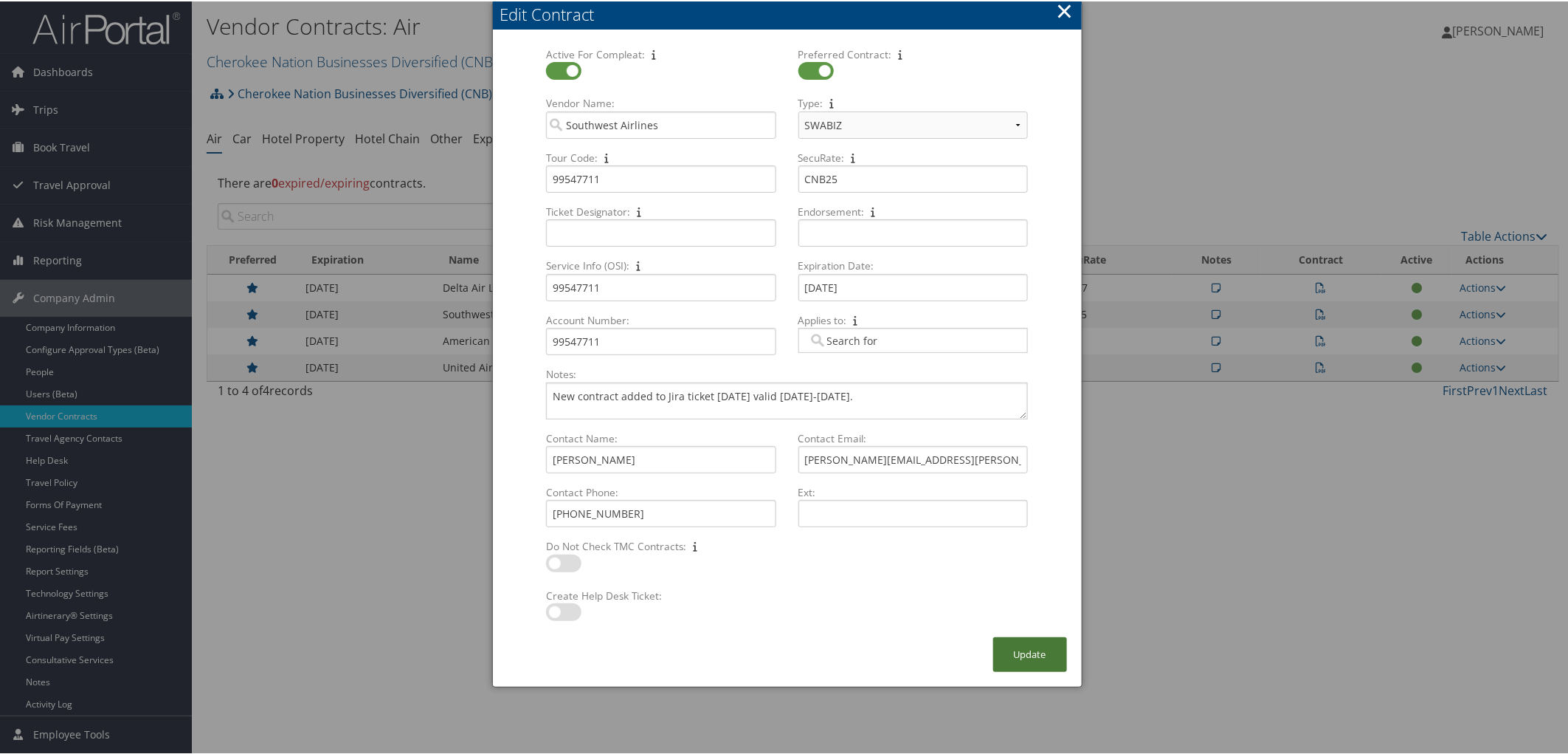
click at [1030, 650] on button "Update" at bounding box center [1030, 653] width 73 height 35
